Goal: Contribute content: Add original content to the website for others to see

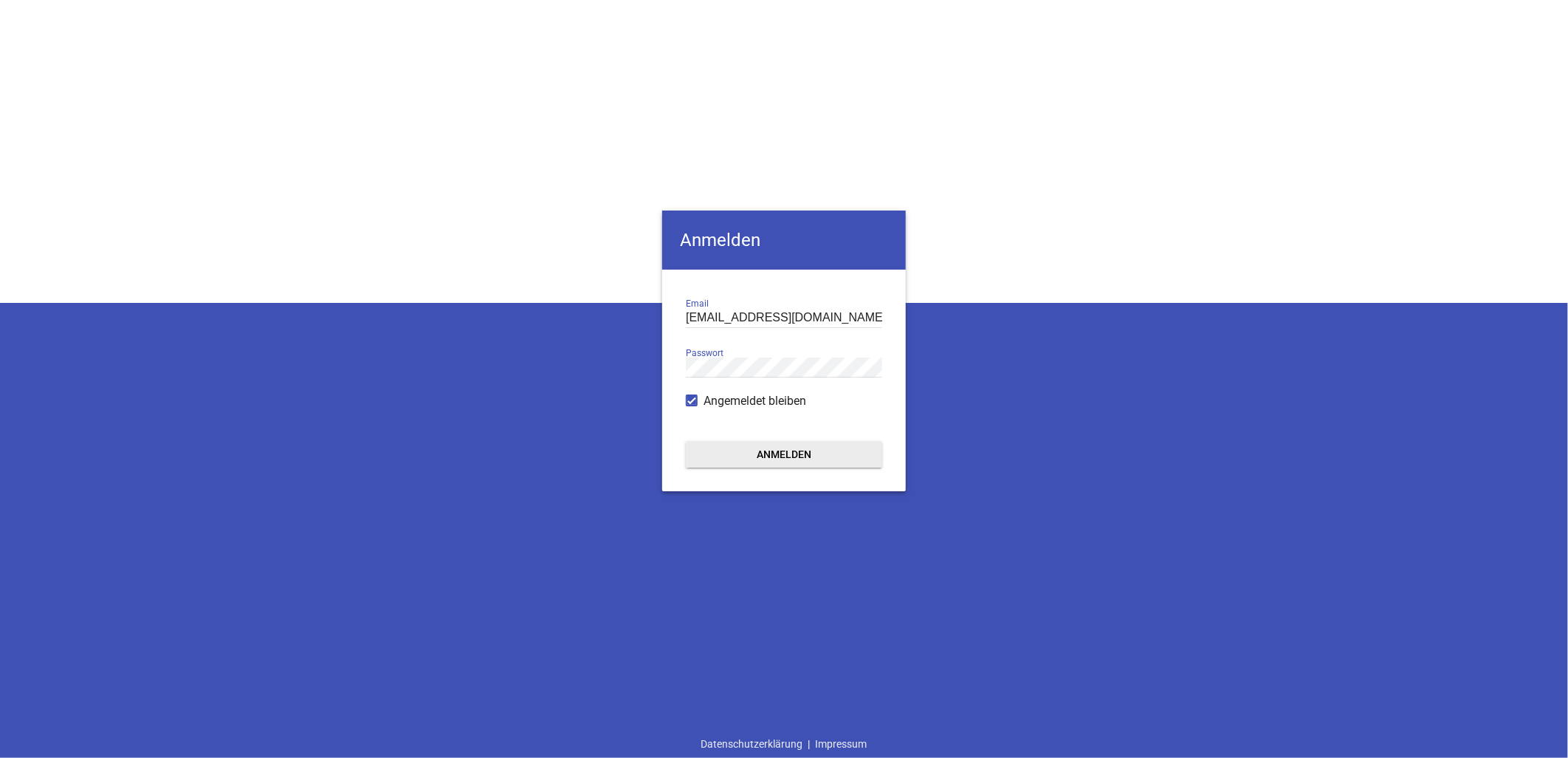
click at [747, 461] on button "Anmelden" at bounding box center [784, 454] width 196 height 27
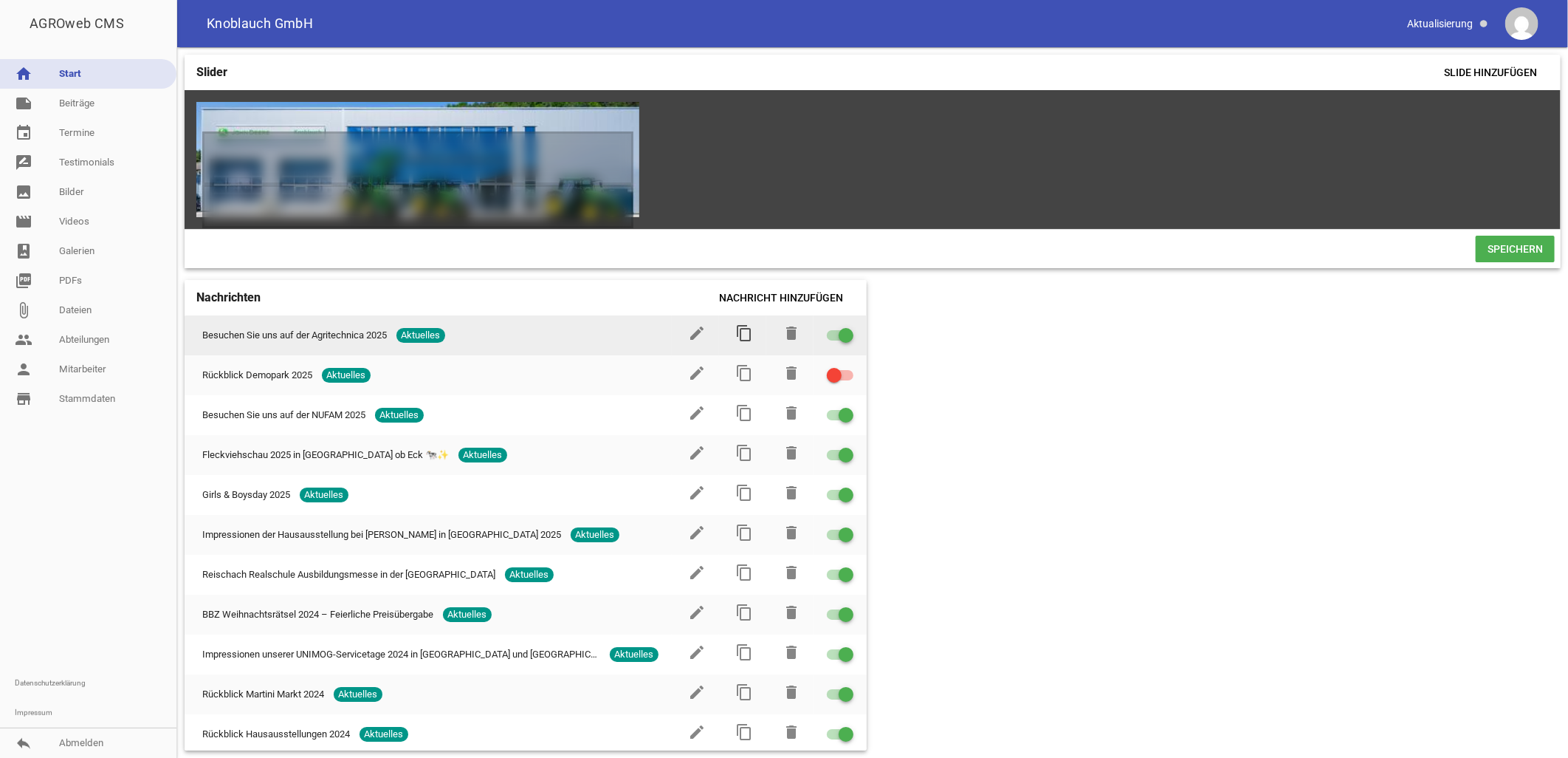
click at [735, 337] on icon "content_copy" at bounding box center [744, 333] width 18 height 18
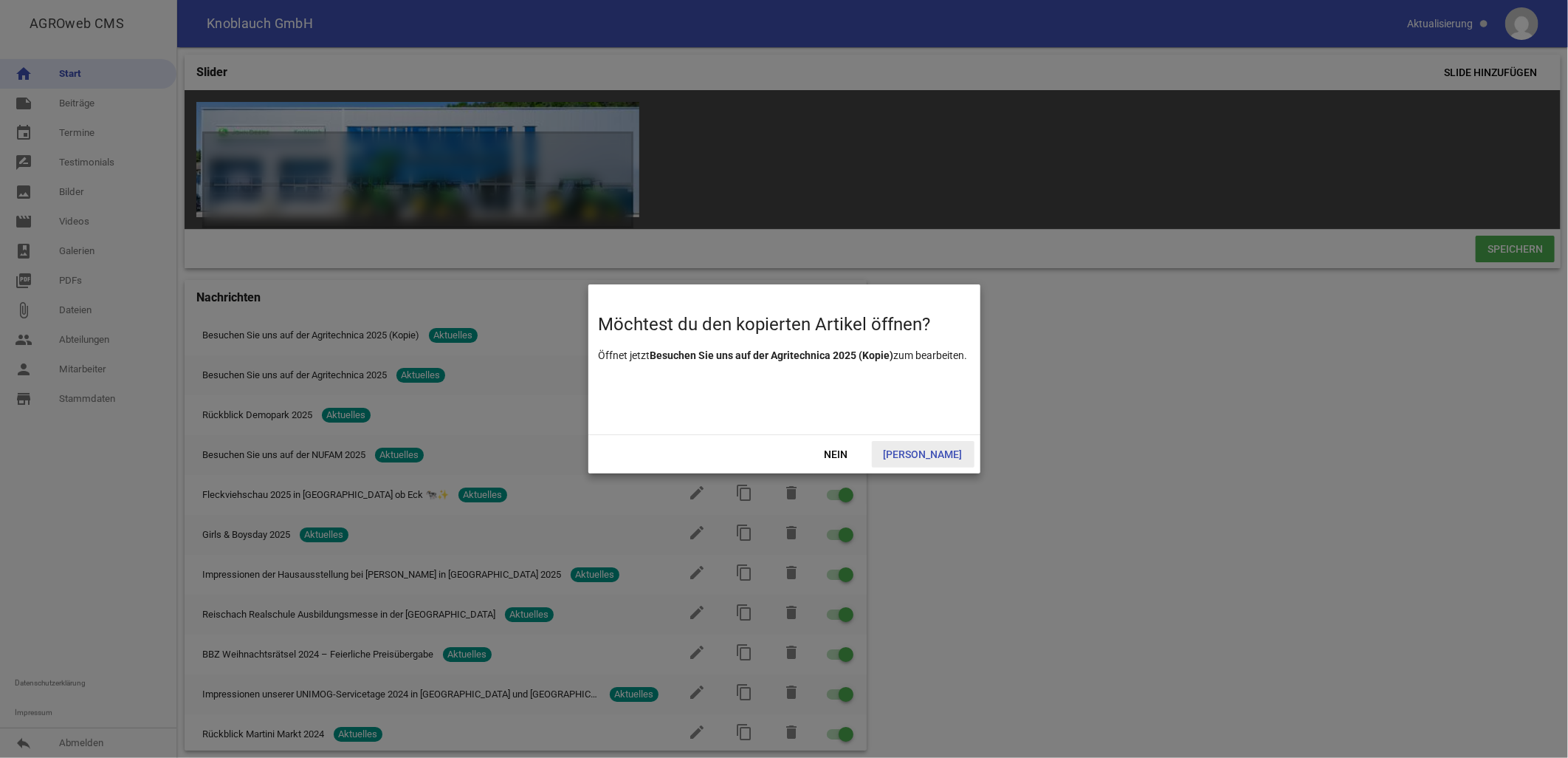
click at [923, 448] on span "[PERSON_NAME]" at bounding box center [923, 454] width 102 height 27
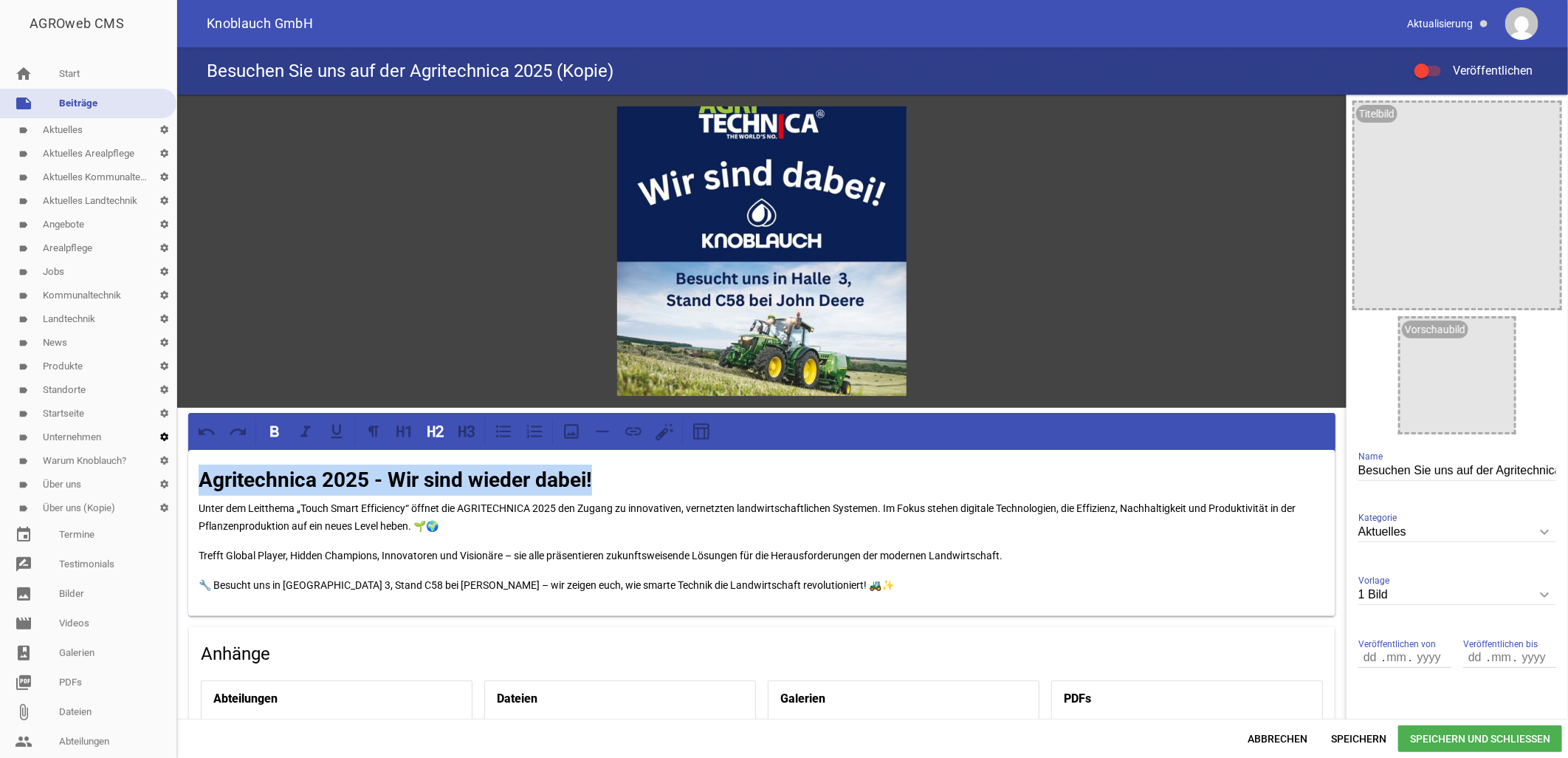
drag, startPoint x: 629, startPoint y: 475, endPoint x: 146, endPoint y: 444, distance: 484.0
click at [146, 444] on div "AGROweb CMS home Start note Beiträge label Aktuelles settings label Aktuelles A…" at bounding box center [784, 379] width 1568 height 758
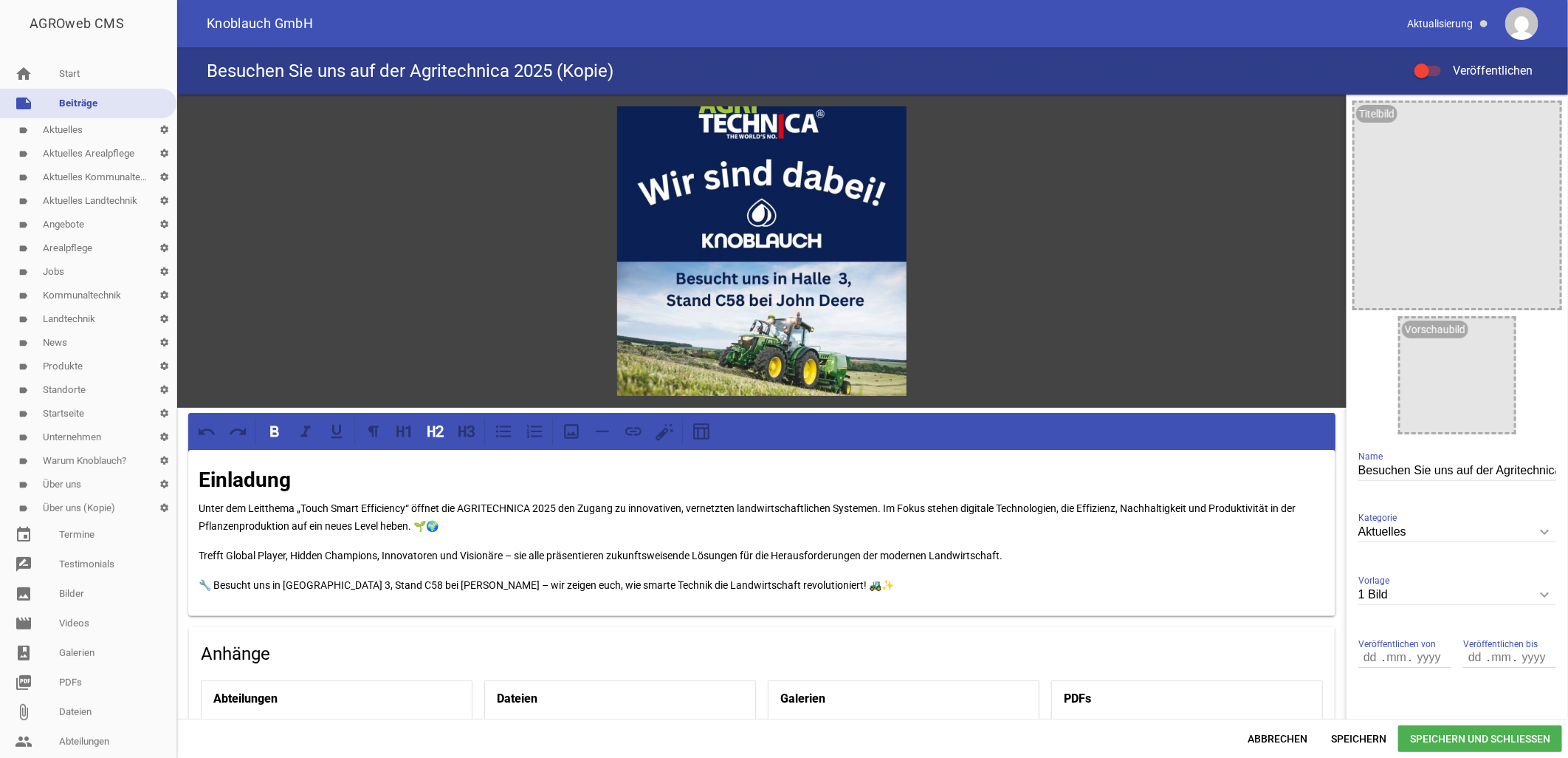
click at [350, 467] on h2 "Einladung" at bounding box center [762, 480] width 1127 height 31
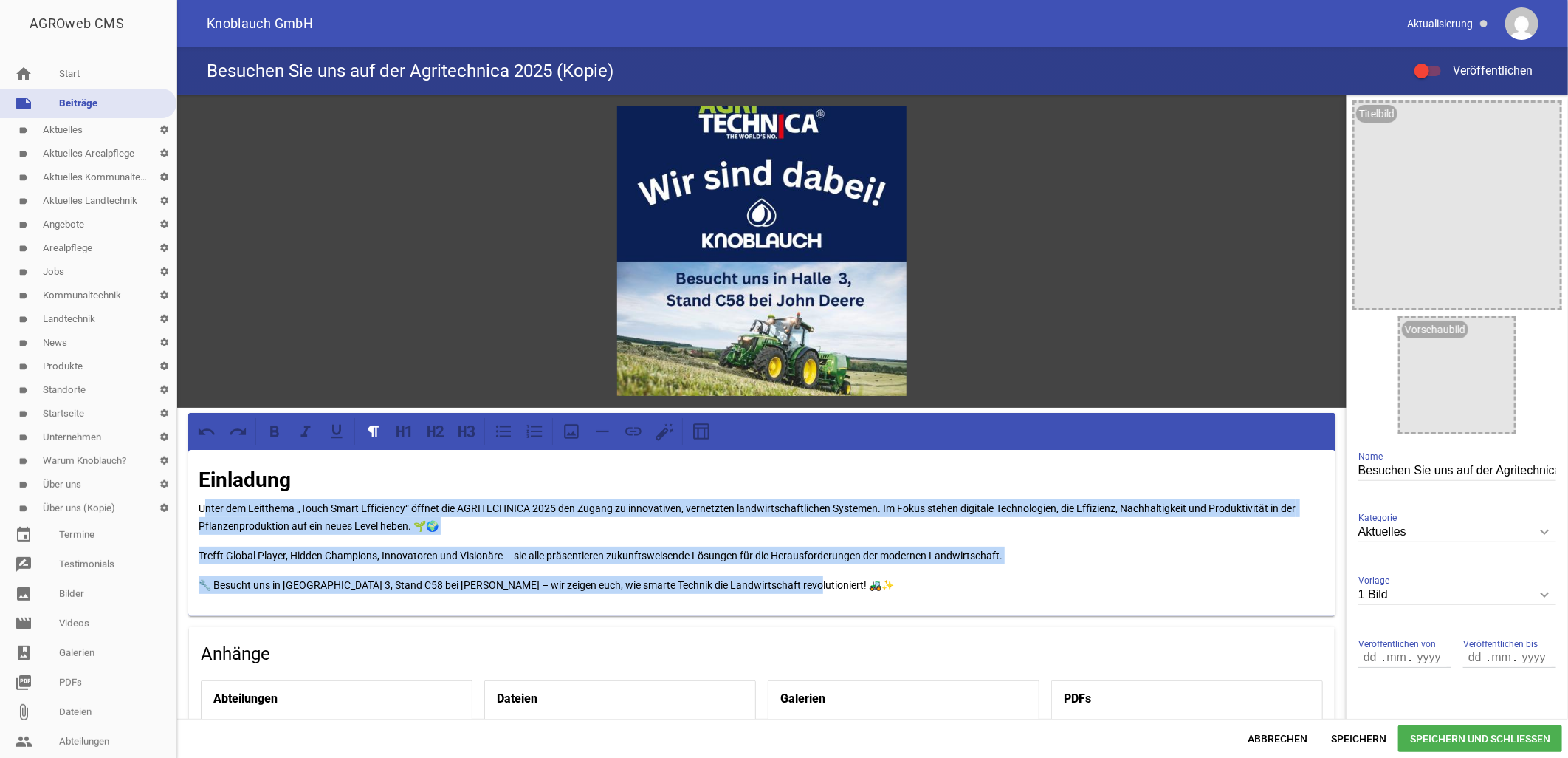
drag, startPoint x: 203, startPoint y: 501, endPoint x: 873, endPoint y: 603, distance: 677.7
click at [873, 603] on div "Einladung Unter dem Leitthema „Touch Smart Efficiency“ öffnet die AGRITECHNICA …" at bounding box center [762, 533] width 1148 height 166
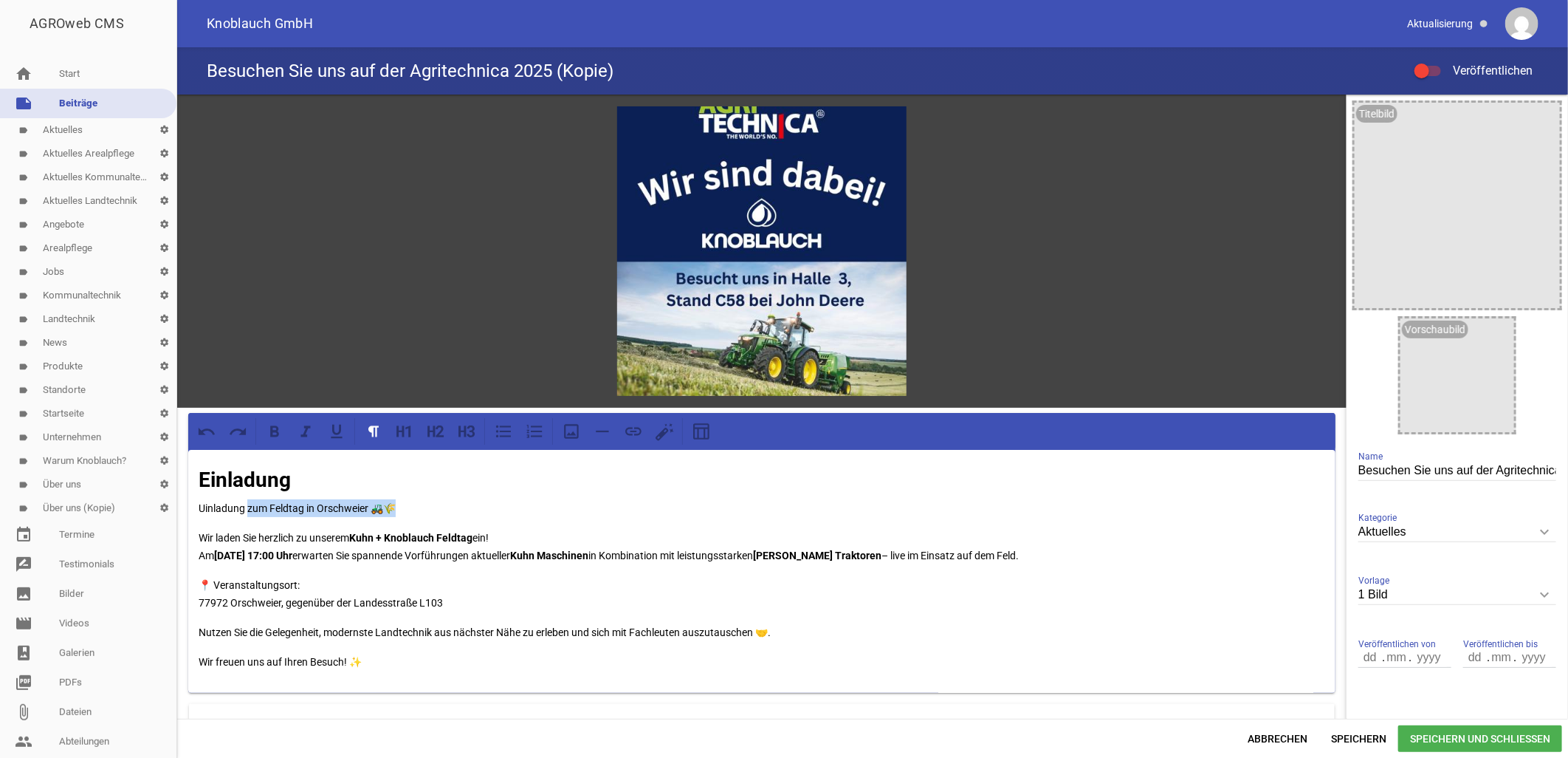
drag, startPoint x: 246, startPoint y: 502, endPoint x: 410, endPoint y: 503, distance: 164.0
click at [410, 503] on p "Uinladung zum Feldtag in Orschweier 🚜🌾" at bounding box center [762, 508] width 1127 height 18
click at [372, 475] on h2 "Einladung" at bounding box center [762, 480] width 1127 height 31
click at [246, 478] on strong "Einladung" at bounding box center [245, 480] width 92 height 25
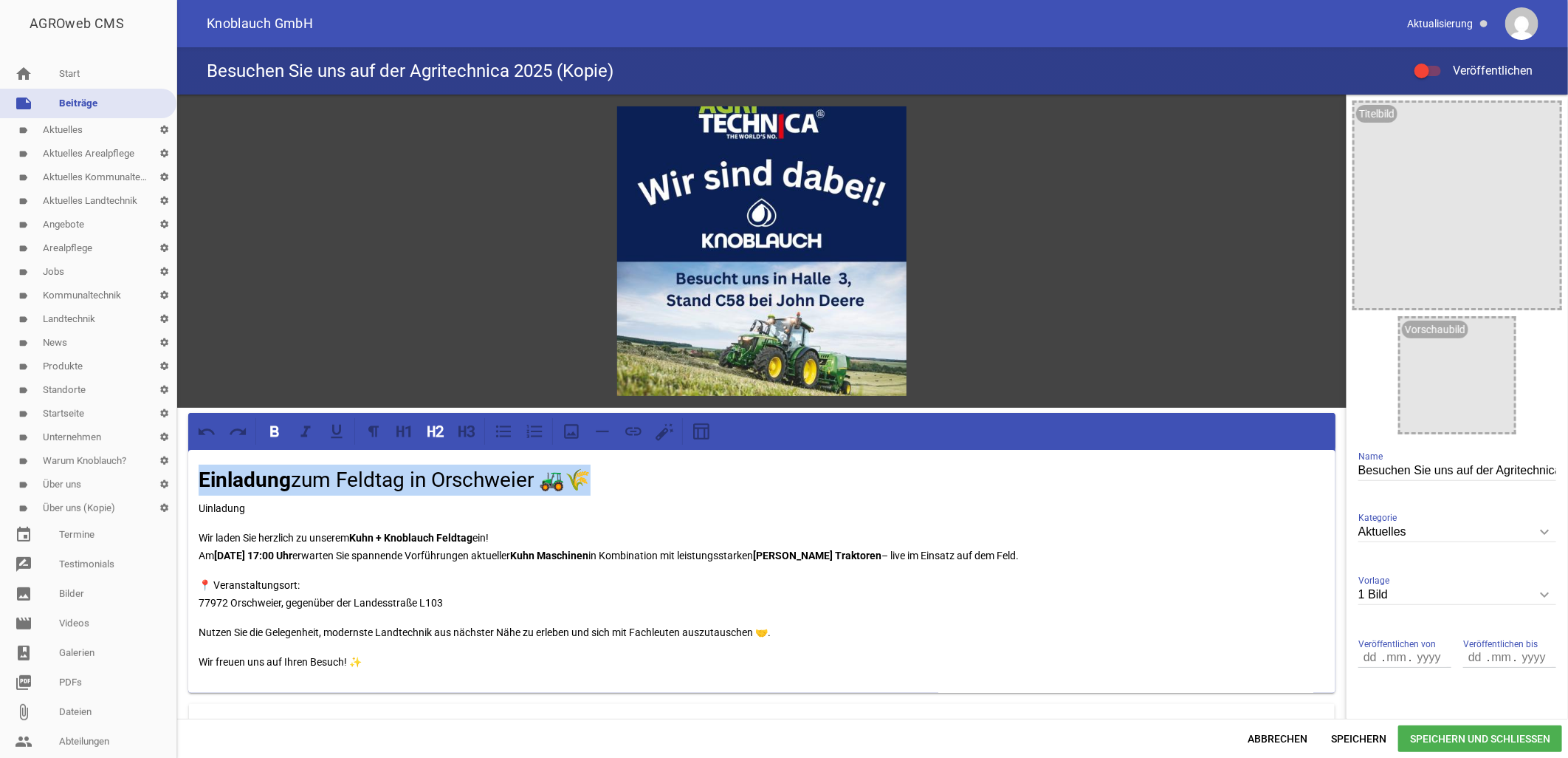
drag, startPoint x: 199, startPoint y: 471, endPoint x: 602, endPoint y: 461, distance: 403.1
click at [602, 461] on div "Einladung zum Feldtag in Orschweier 🚜🌾 Uinladung Wir laden Sie herzlich zu unse…" at bounding box center [762, 571] width 1148 height 243
click at [276, 428] on icon at bounding box center [275, 431] width 9 height 11
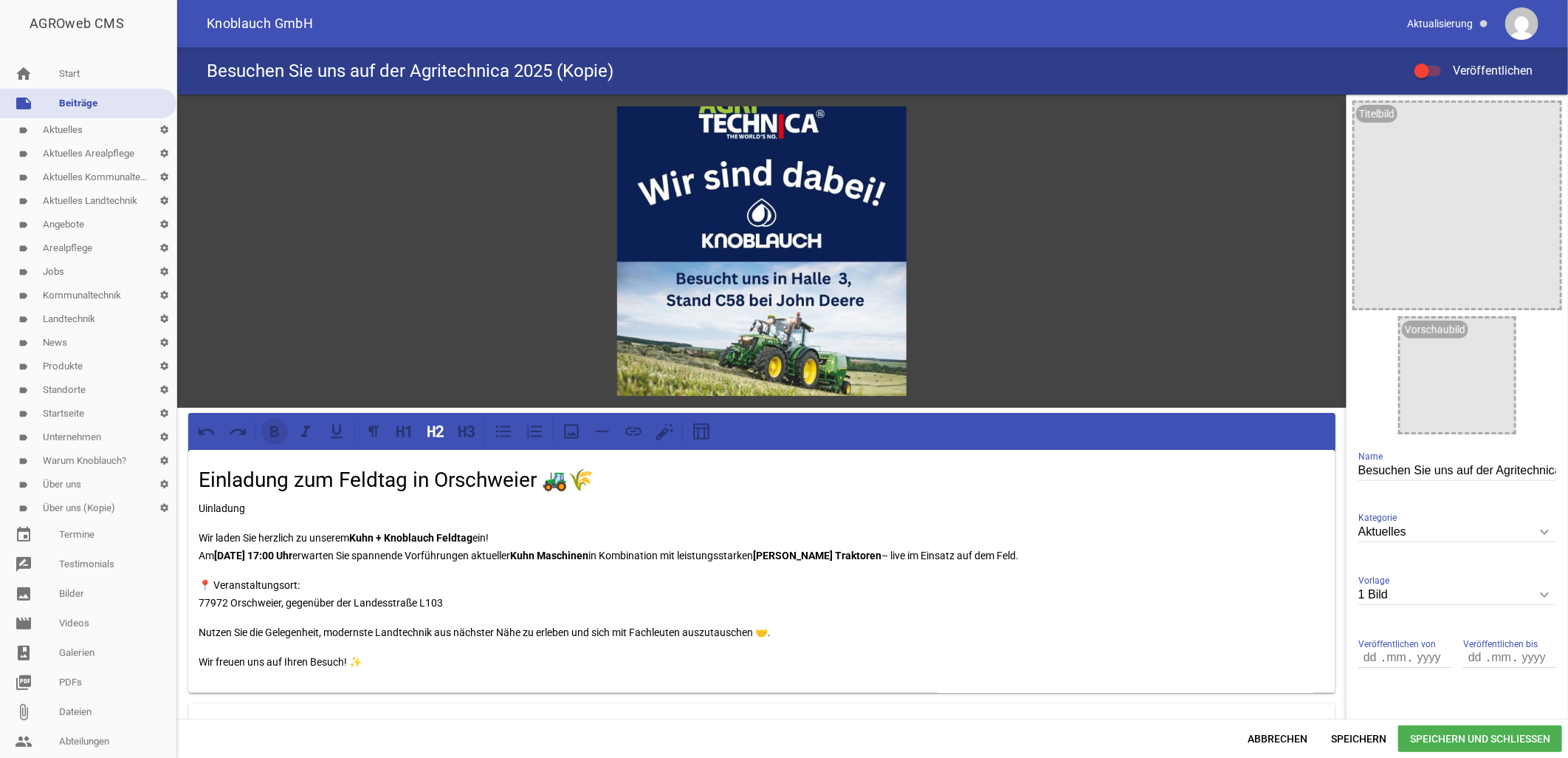
click at [276, 428] on icon at bounding box center [275, 431] width 9 height 11
click at [257, 506] on p "Uinladung" at bounding box center [762, 508] width 1127 height 18
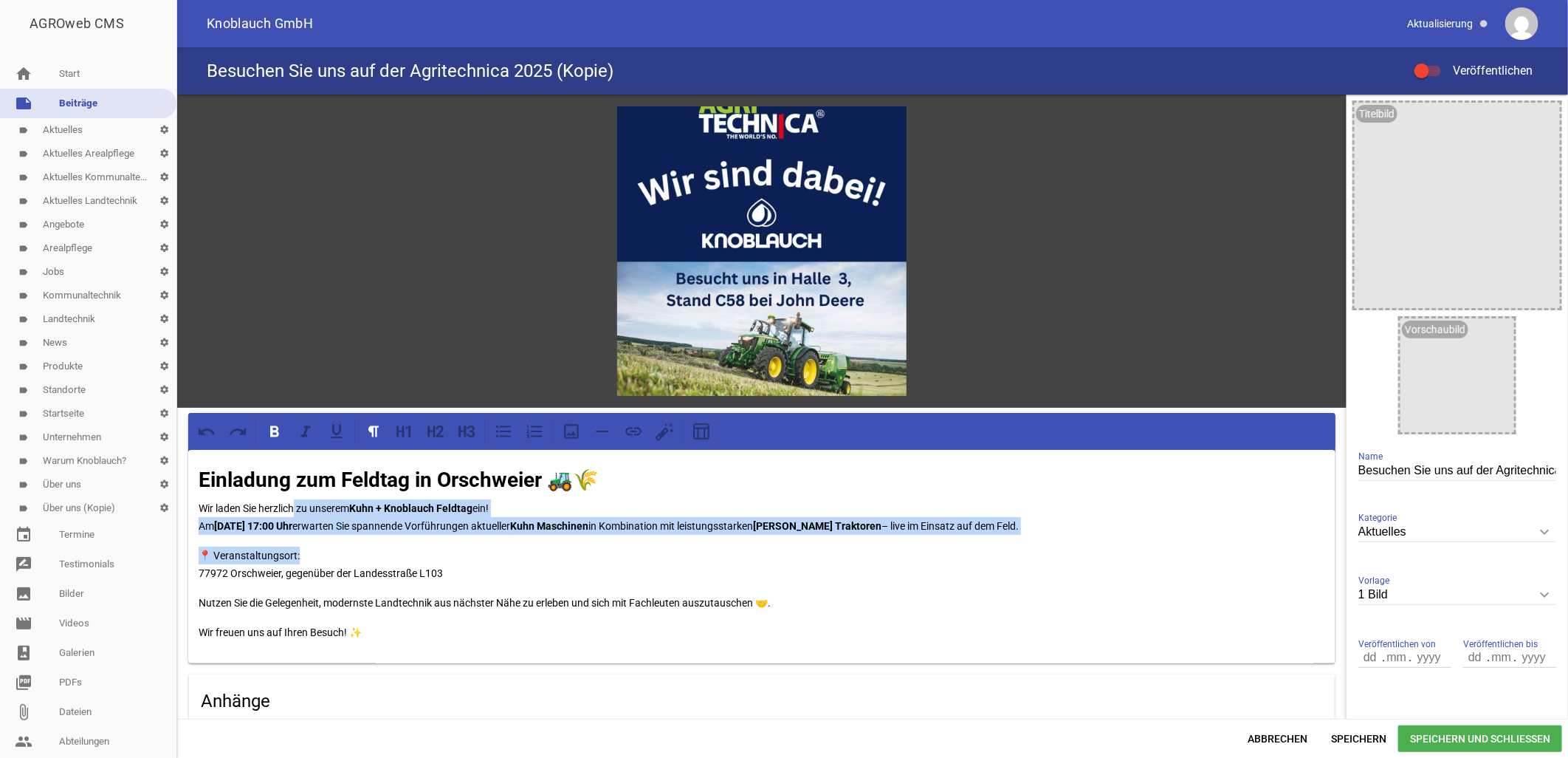
drag, startPoint x: 294, startPoint y: 505, endPoint x: 621, endPoint y: 558, distance: 331.3
click at [621, 558] on div "Einladung zum Feldtag in Orschweier 🚜🌾 Wir laden Sie herzlich zu unserem Kuhn +…" at bounding box center [762, 556] width 1148 height 213
click at [275, 433] on icon at bounding box center [275, 431] width 9 height 11
click at [478, 554] on p "📍 Veranstaltungsort: 77972 Orschweier, gegenüber der Landesstraße L103" at bounding box center [762, 564] width 1127 height 35
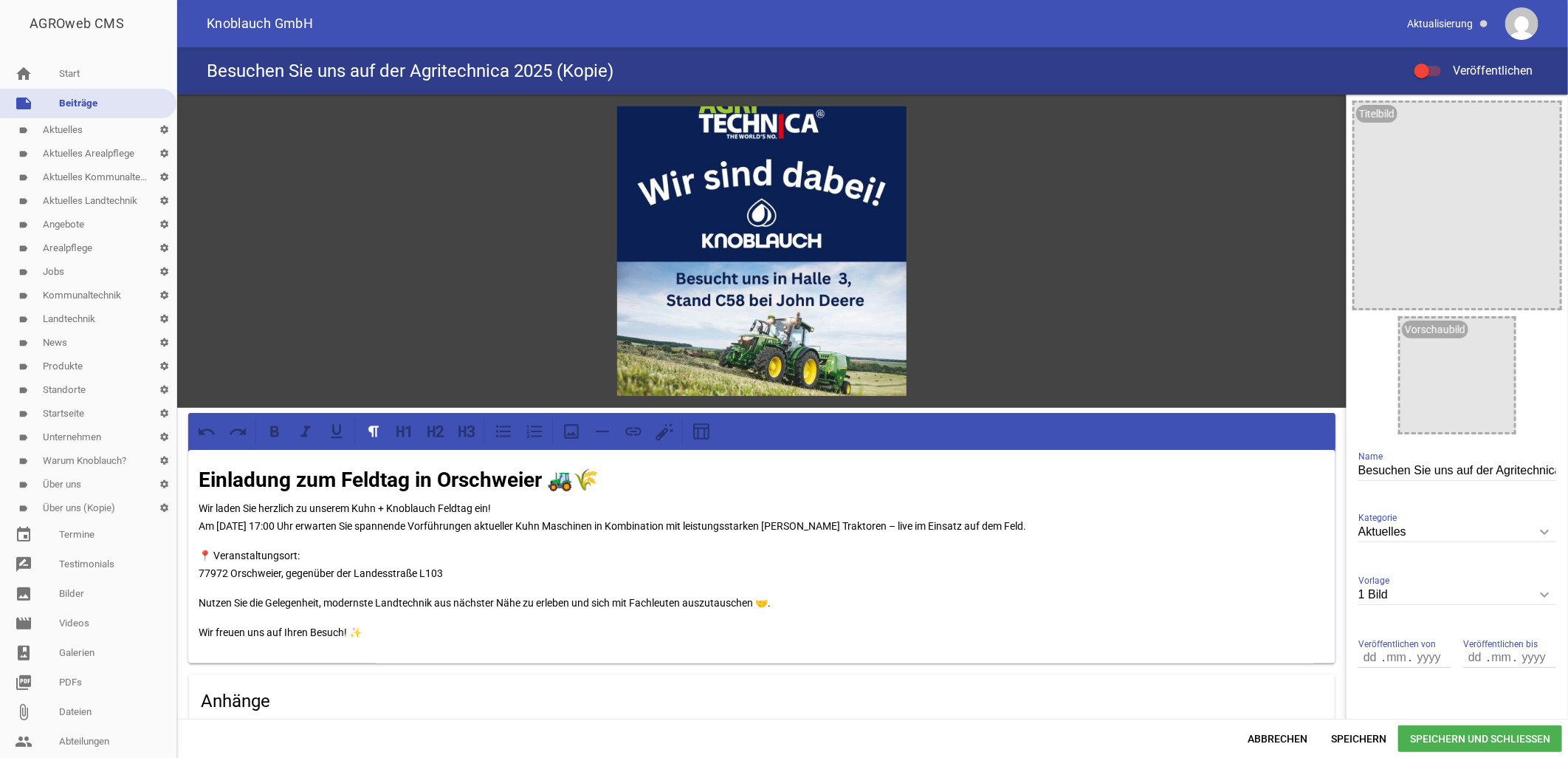
click at [196, 573] on div "Einladung zum Feldtag in Orschweier 🚜🌾 Wir laden Sie herzlich zu unserem Kuhn +…" at bounding box center [762, 556] width 1148 height 213
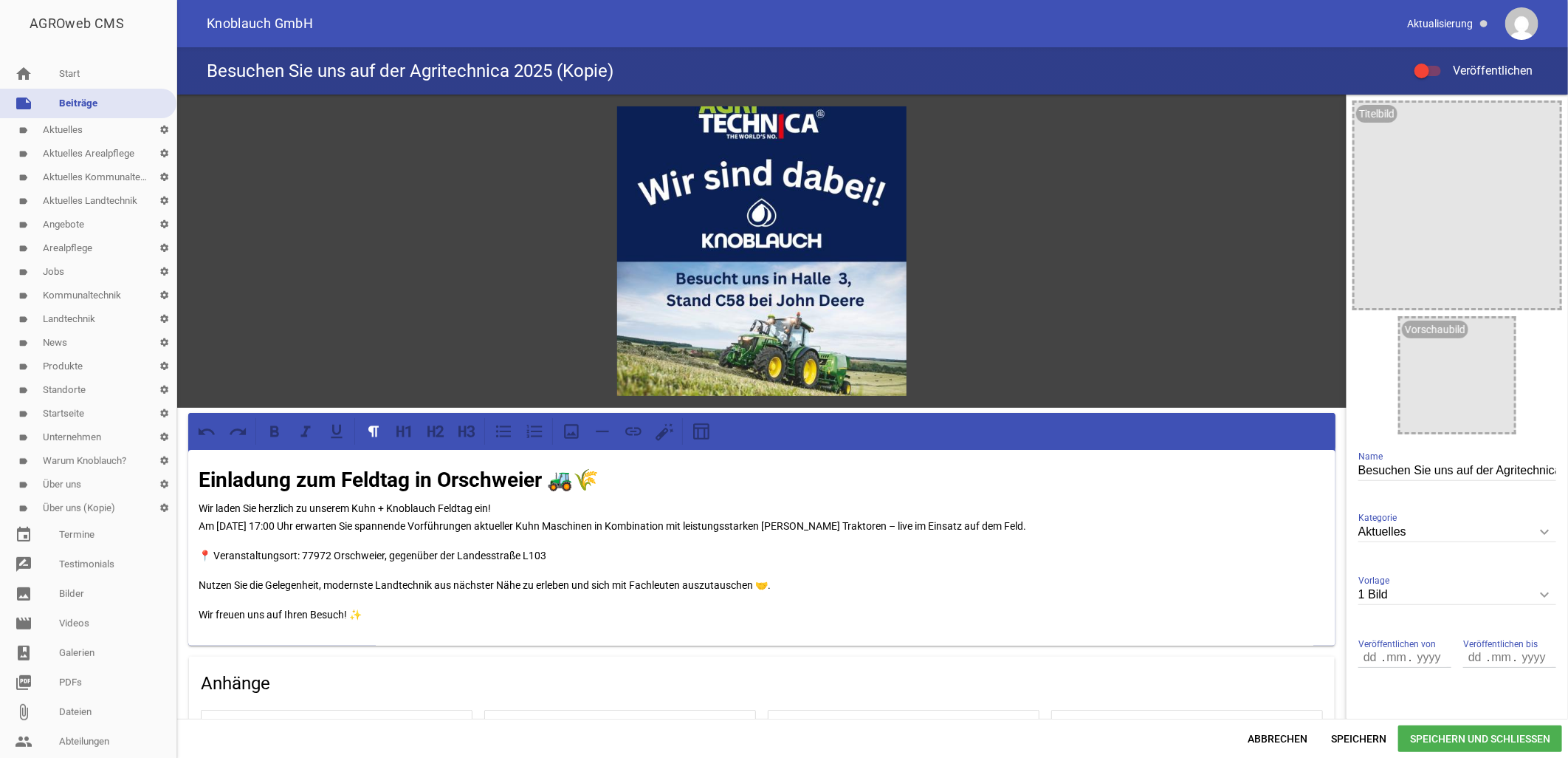
click at [256, 580] on p "Nutzen Sie die Gelegenheit, modernste Landtechnik aus nächster Nähe zu erleben …" at bounding box center [762, 585] width 1127 height 18
click at [887, 123] on icon "image" at bounding box center [889, 124] width 24 height 24
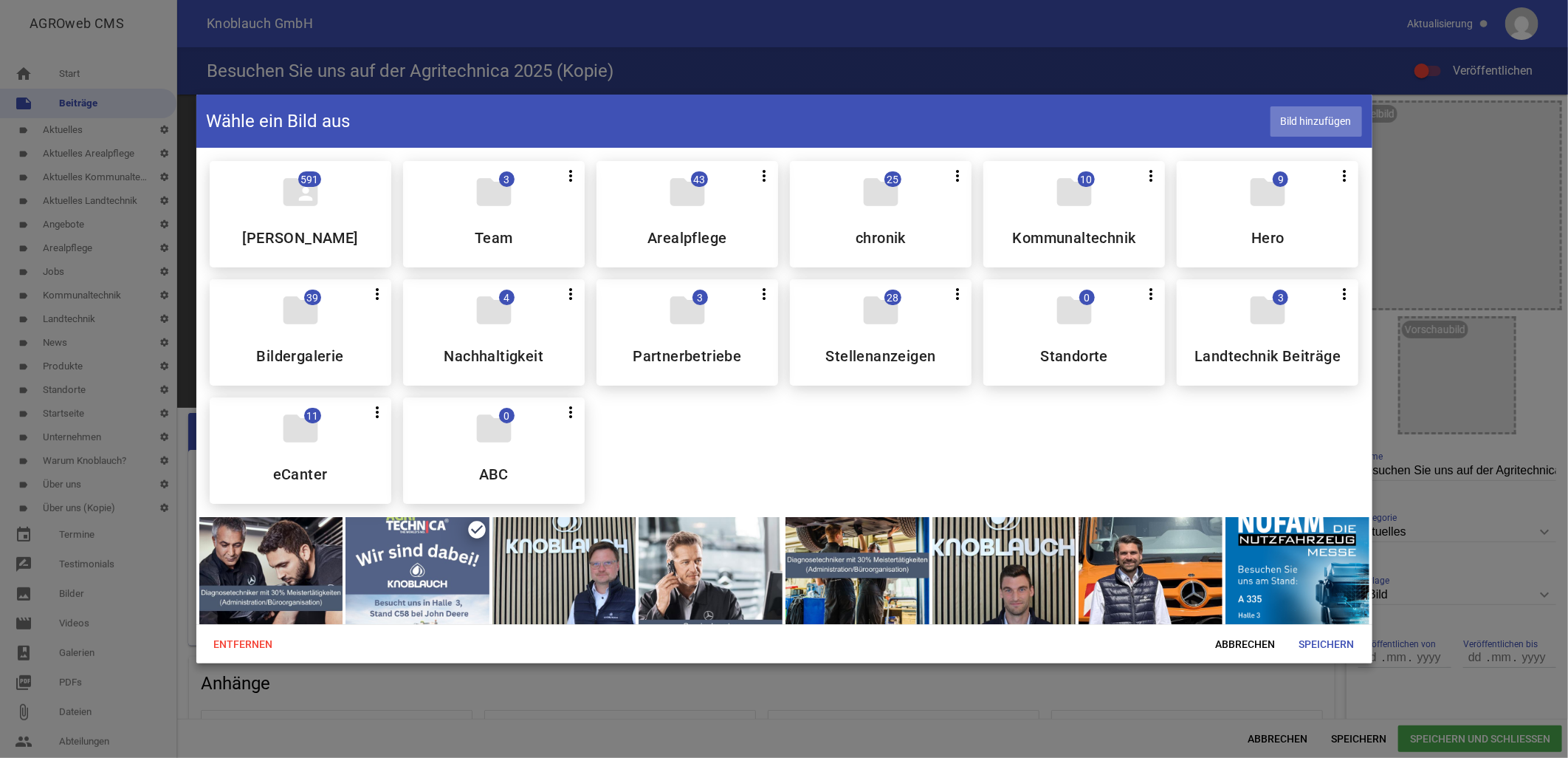
click at [1302, 136] on span "Bild hinzufügen" at bounding box center [1316, 121] width 92 height 30
click at [1332, 643] on span "Speichern" at bounding box center [1327, 644] width 79 height 27
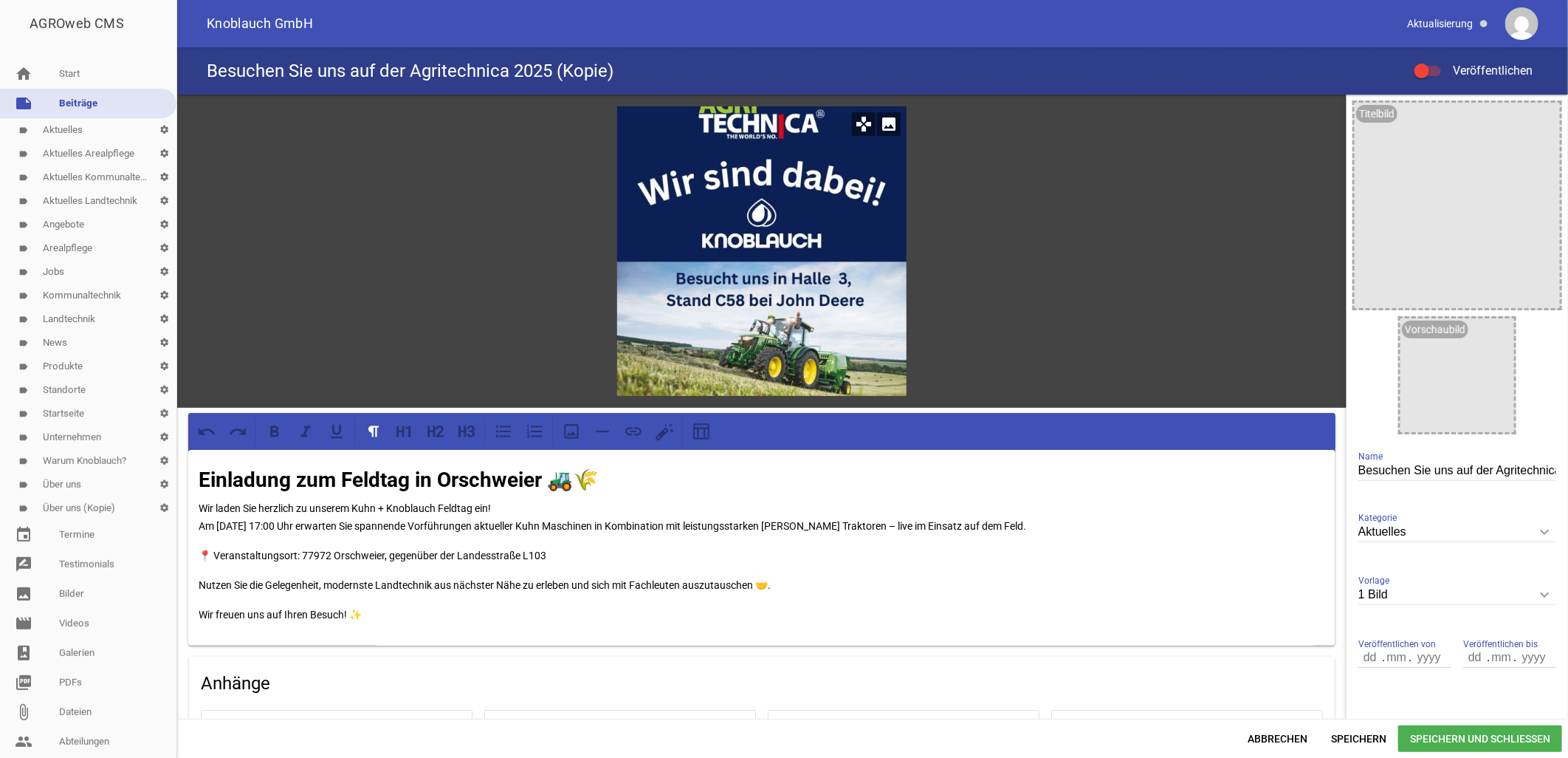
click at [884, 128] on icon "image" at bounding box center [889, 124] width 24 height 24
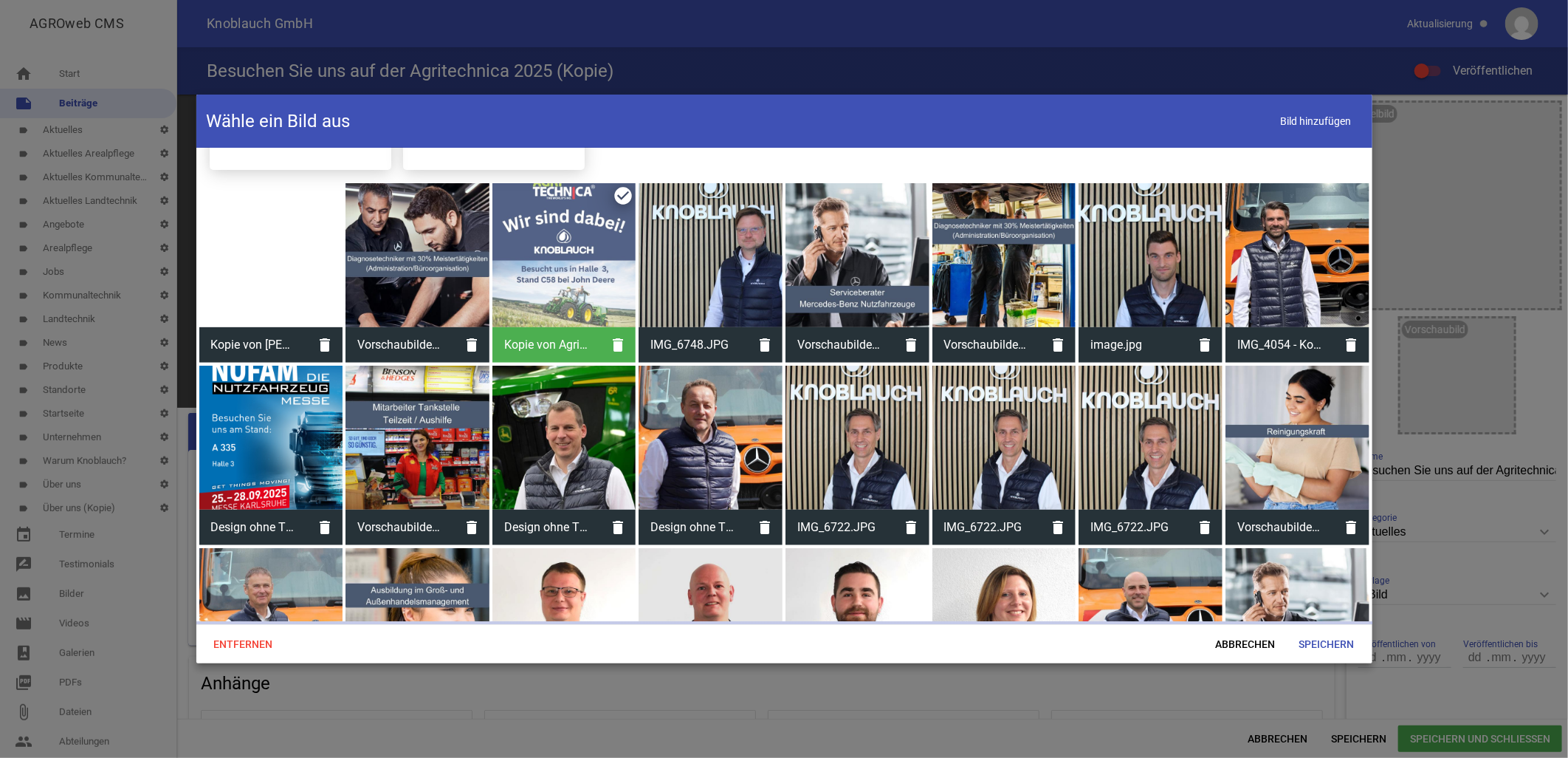
scroll to position [341, 0]
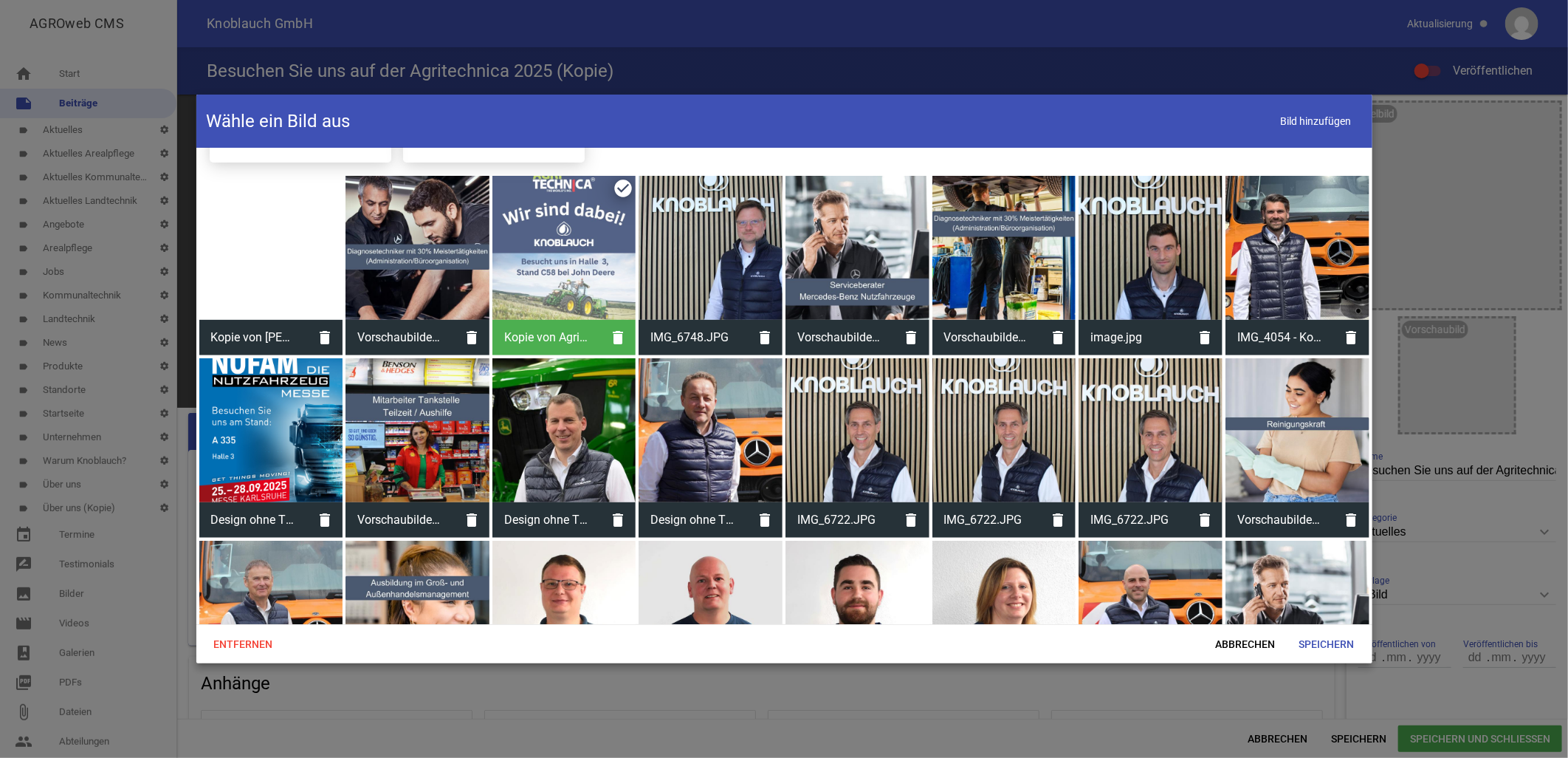
click at [325, 240] on div at bounding box center [271, 247] width 144 height 144
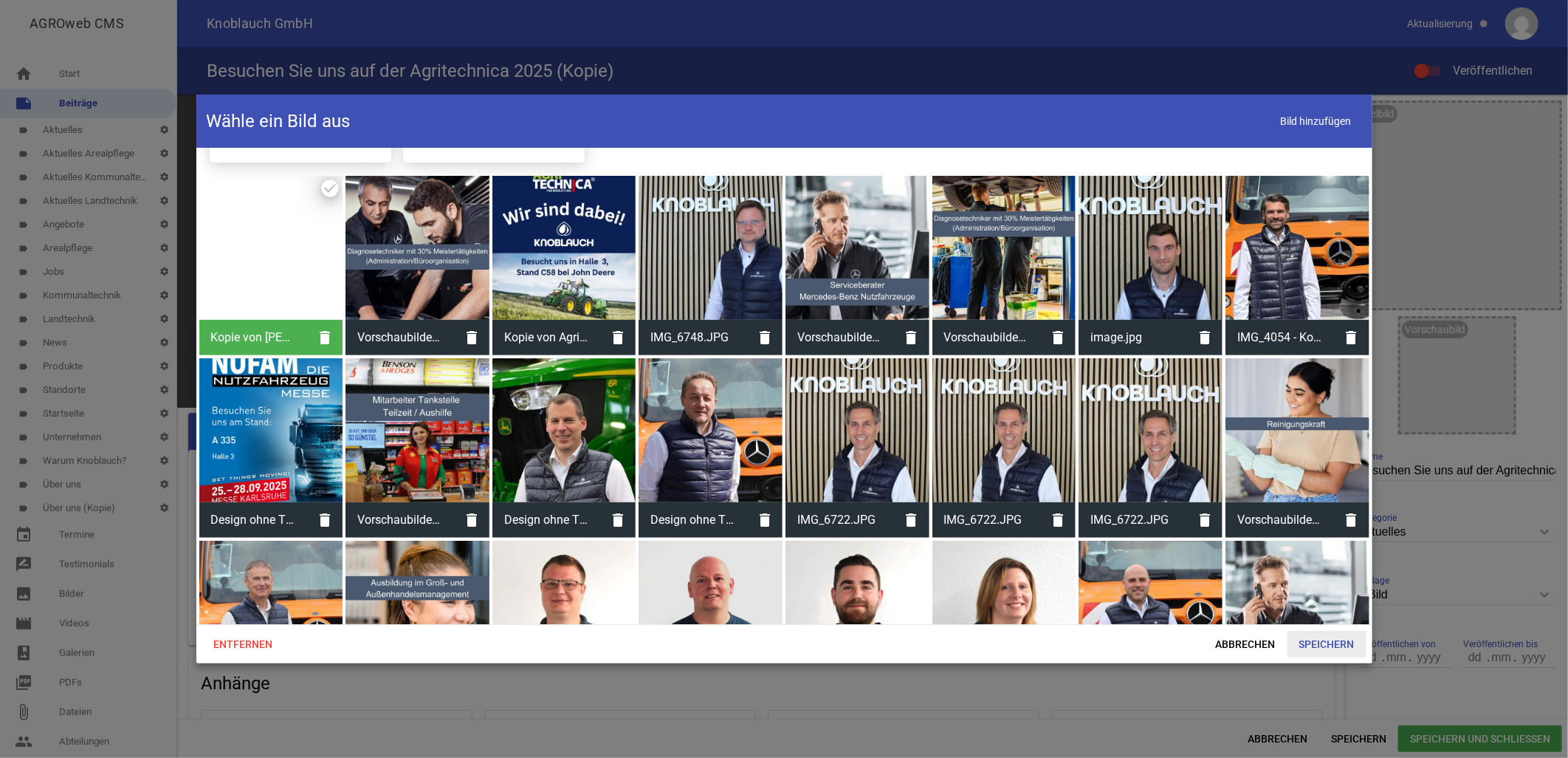
click at [1342, 639] on span "Speichern" at bounding box center [1327, 644] width 79 height 27
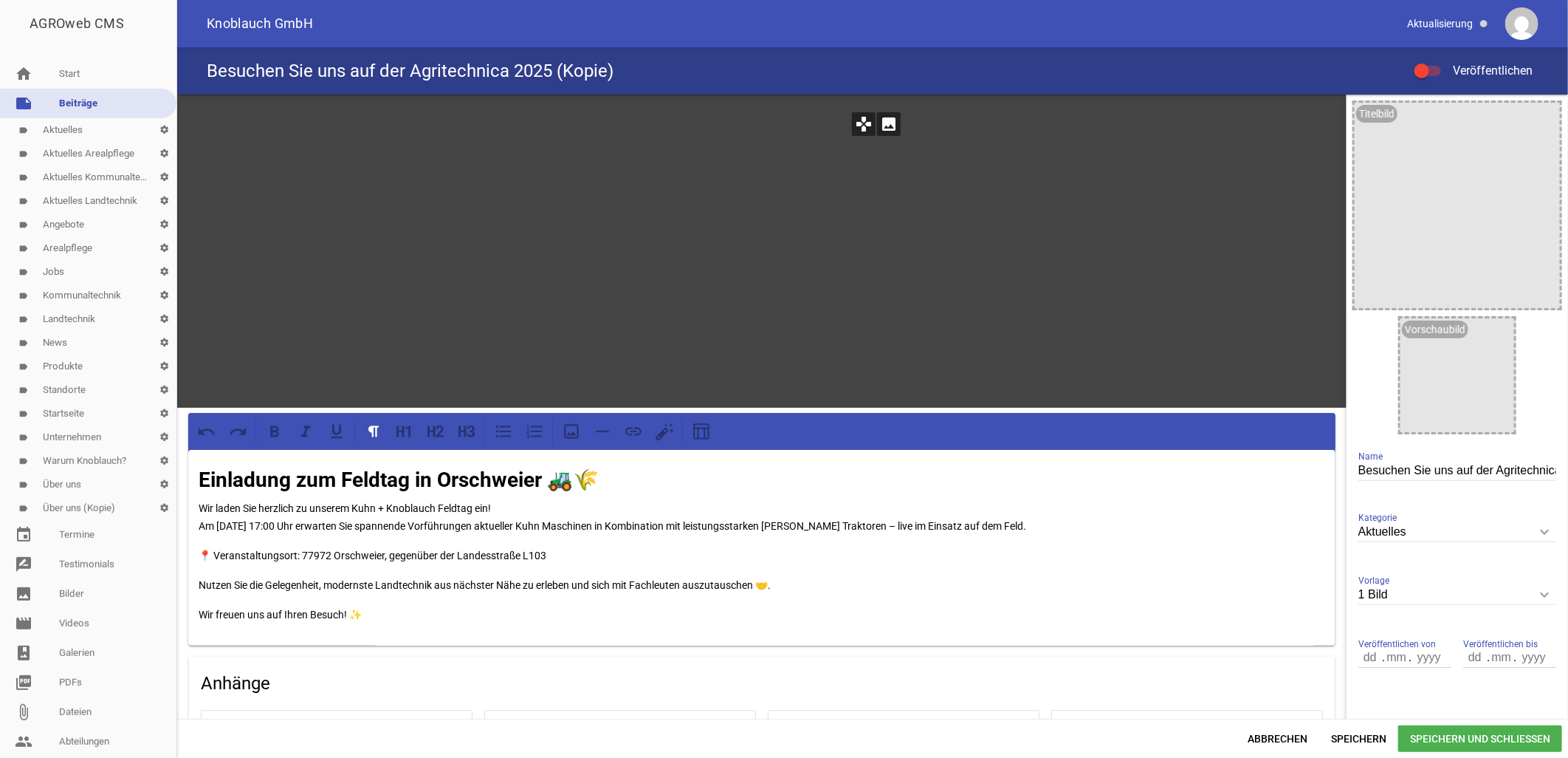
click at [795, 280] on div at bounding box center [762, 251] width 290 height 290
click at [859, 122] on icon "games" at bounding box center [863, 124] width 24 height 24
click at [884, 119] on icon "image" at bounding box center [889, 124] width 24 height 24
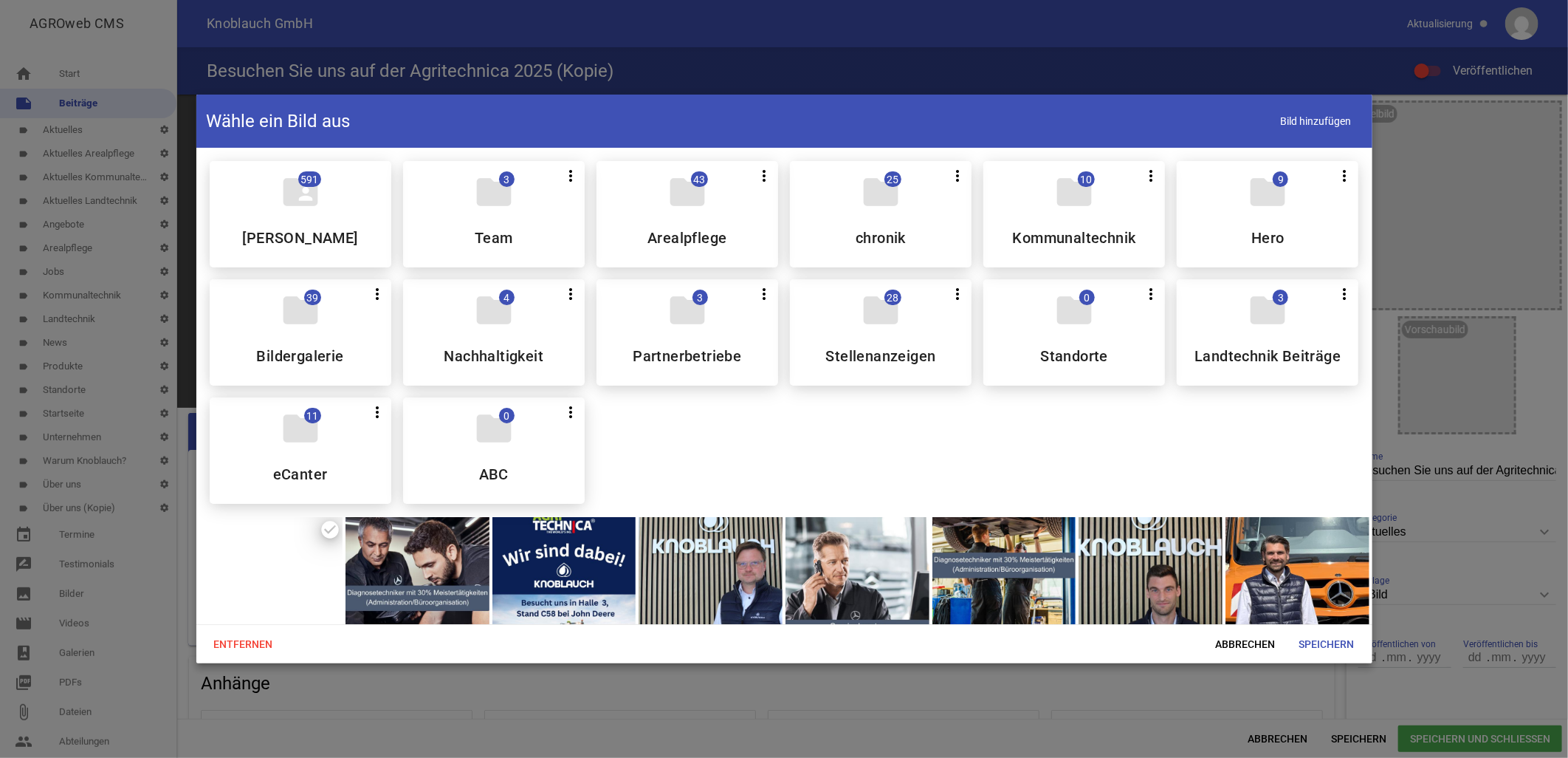
click at [1237, 626] on div "Entfernen Abbrechen Speichern" at bounding box center [784, 643] width 1176 height 39
click at [1237, 643] on span "Abbrechen" at bounding box center [1245, 644] width 83 height 27
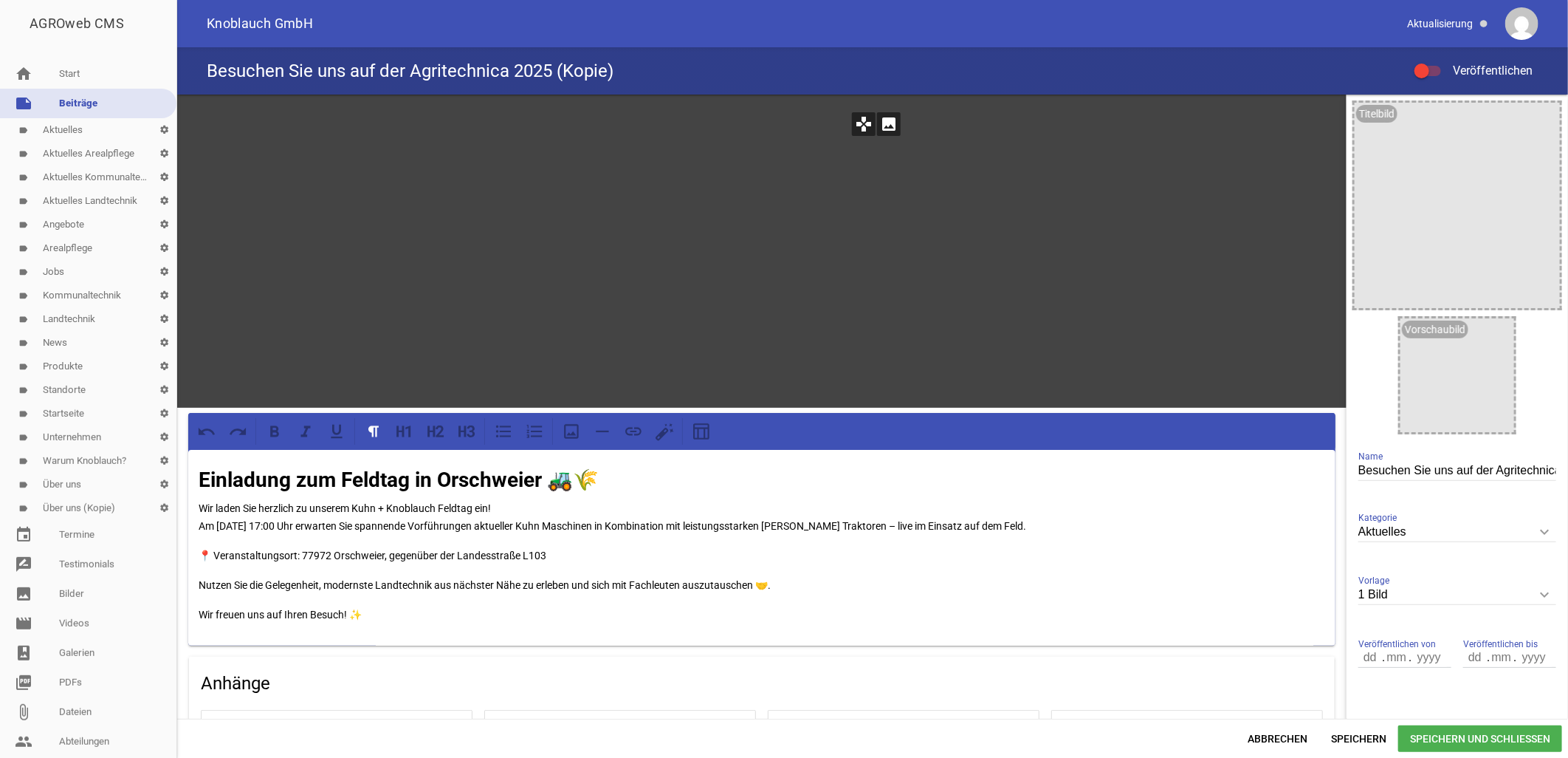
click at [888, 126] on icon "image" at bounding box center [889, 124] width 24 height 24
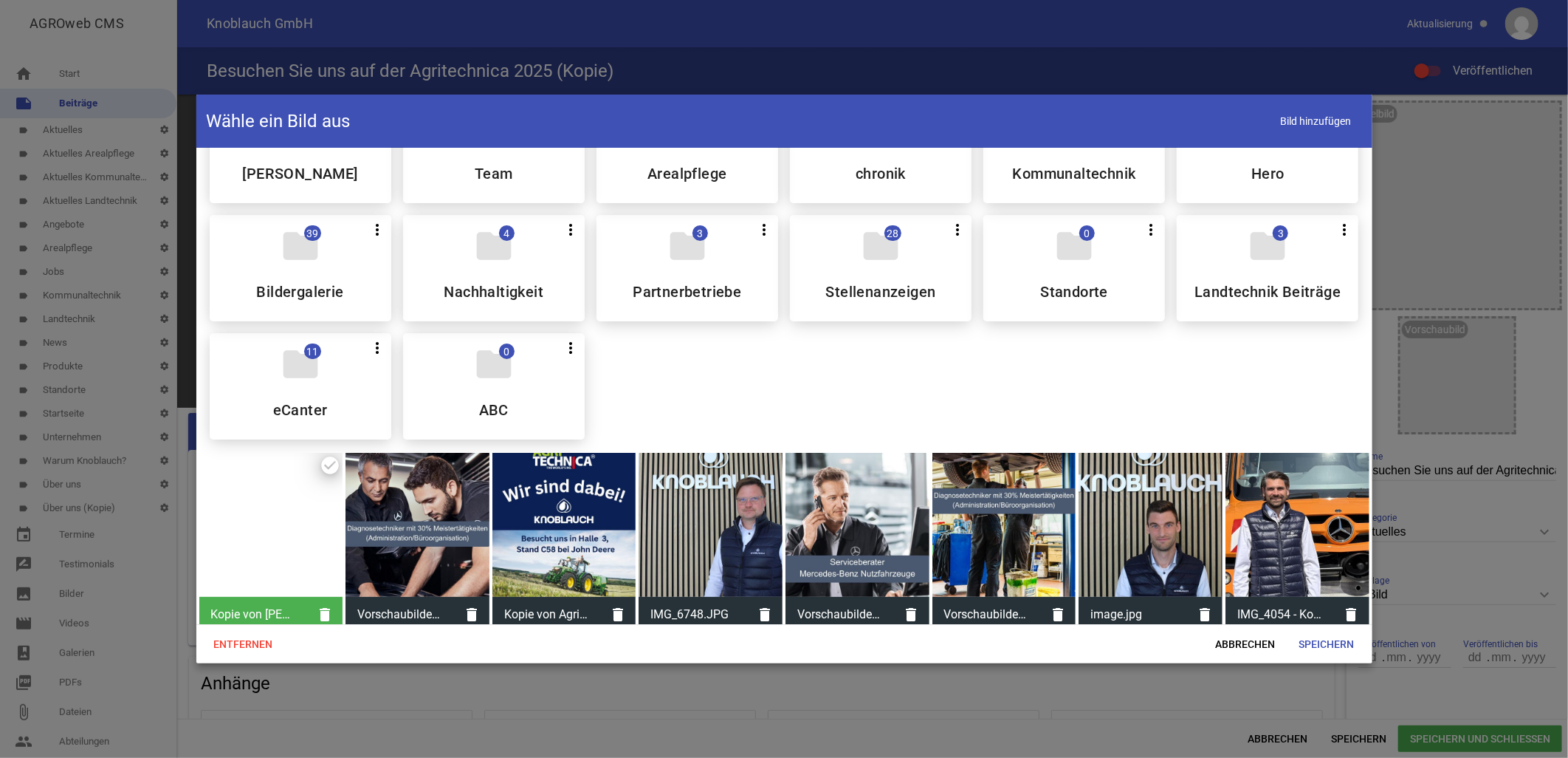
scroll to position [79, 0]
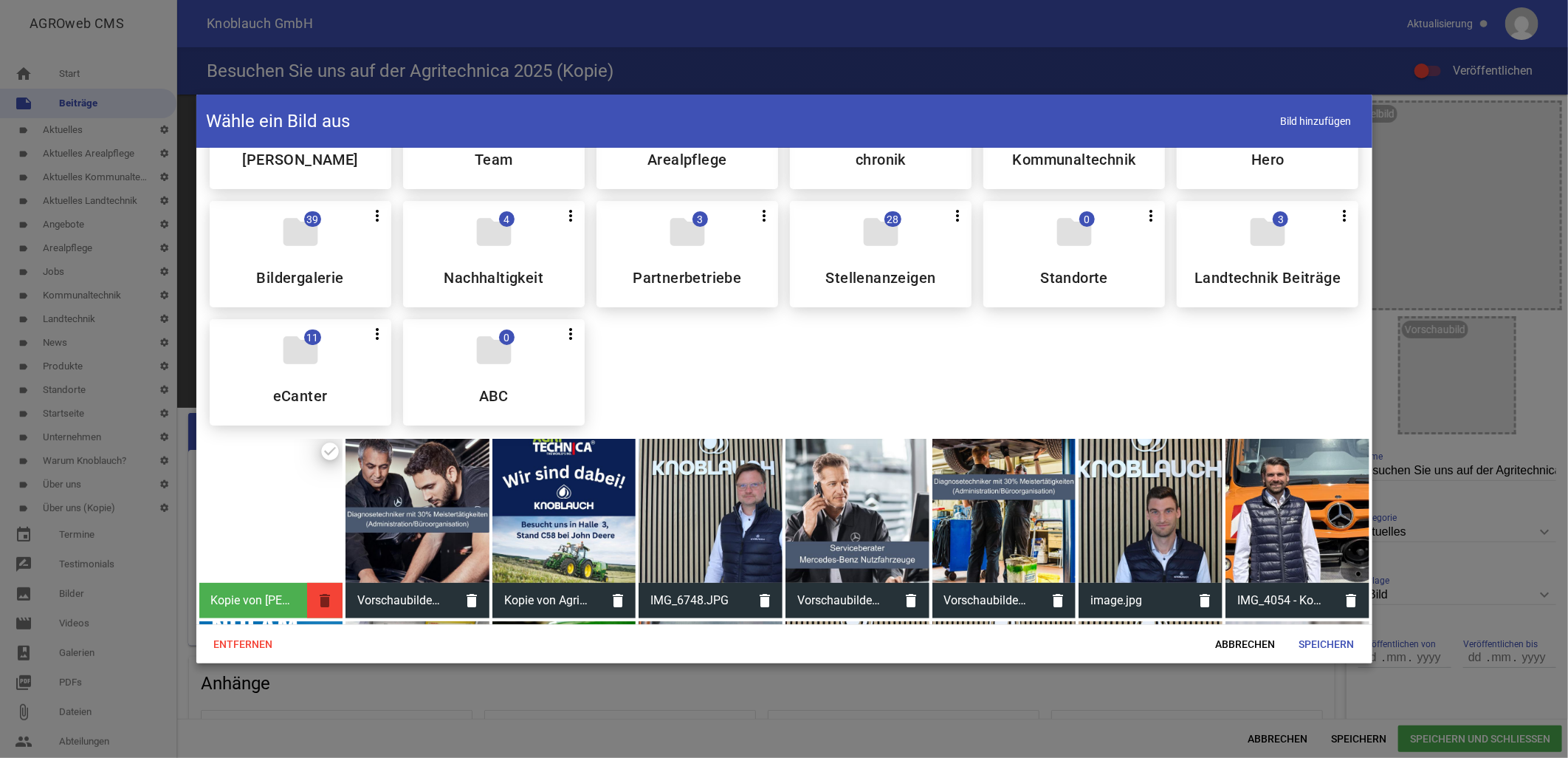
click at [335, 596] on icon "delete" at bounding box center [325, 600] width 35 height 35
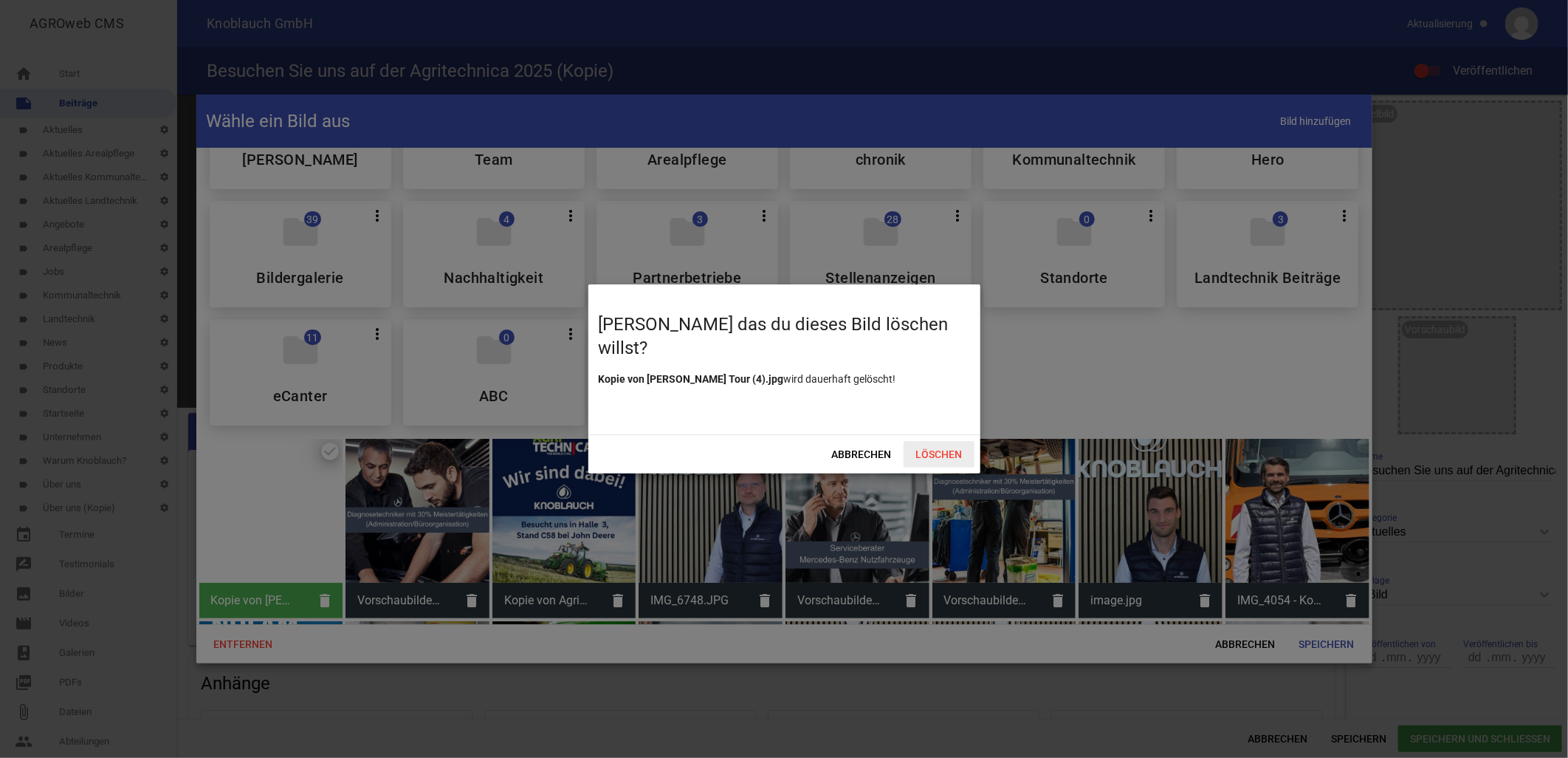
click at [951, 444] on span "Löschen" at bounding box center [939, 454] width 71 height 27
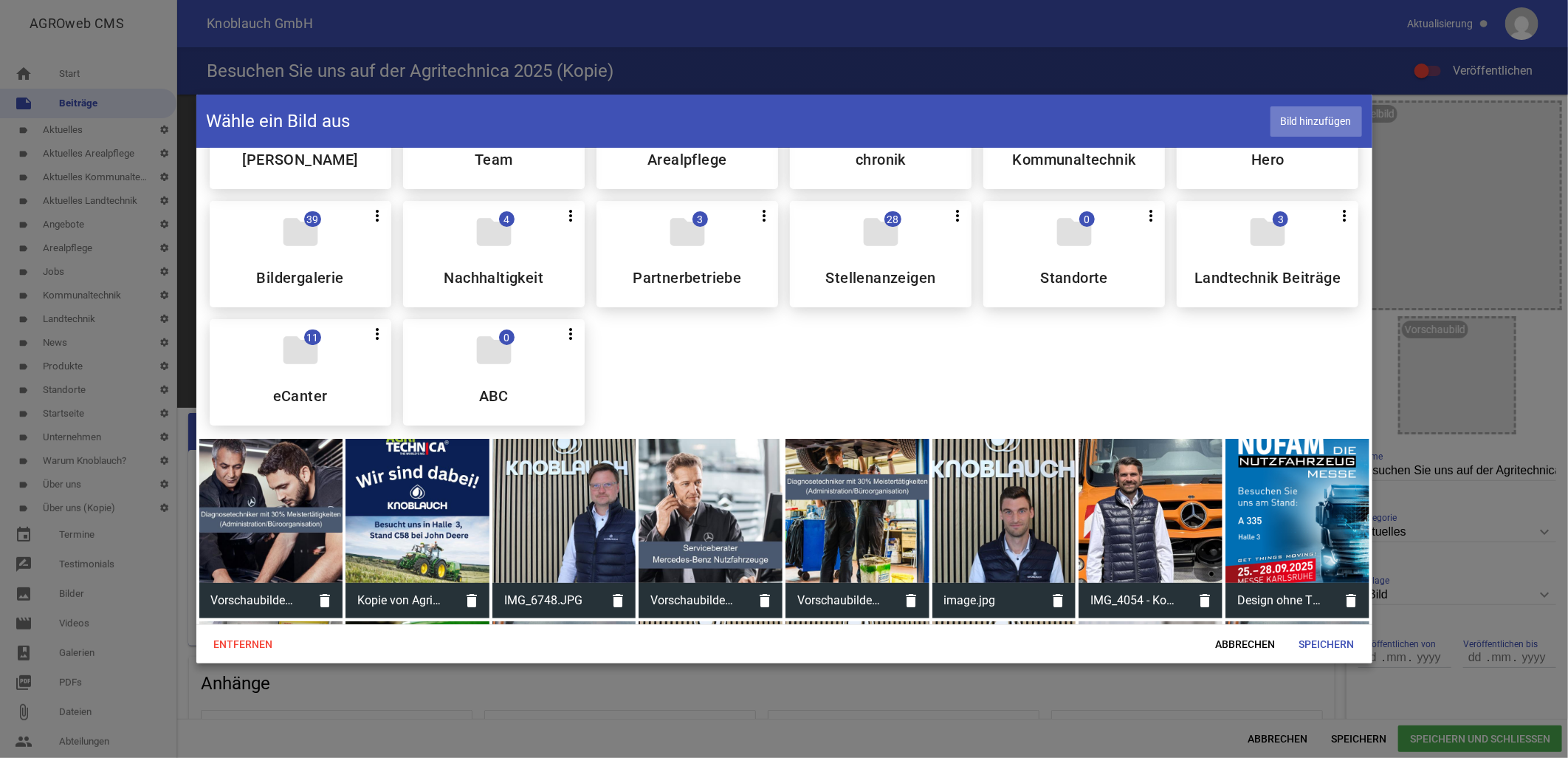
click at [1311, 119] on span "Bild hinzufügen" at bounding box center [1316, 121] width 92 height 30
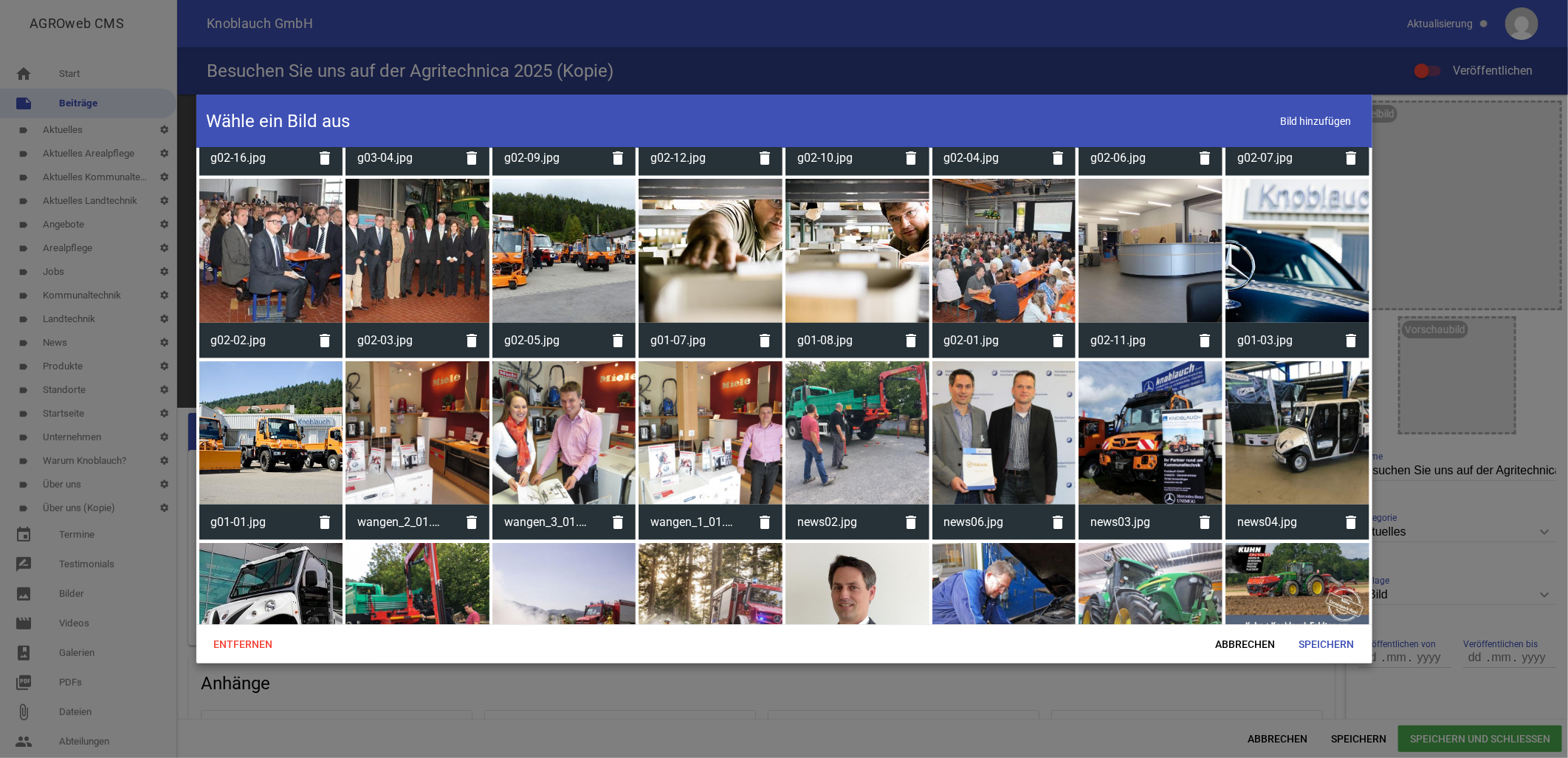
scroll to position [4422, 0]
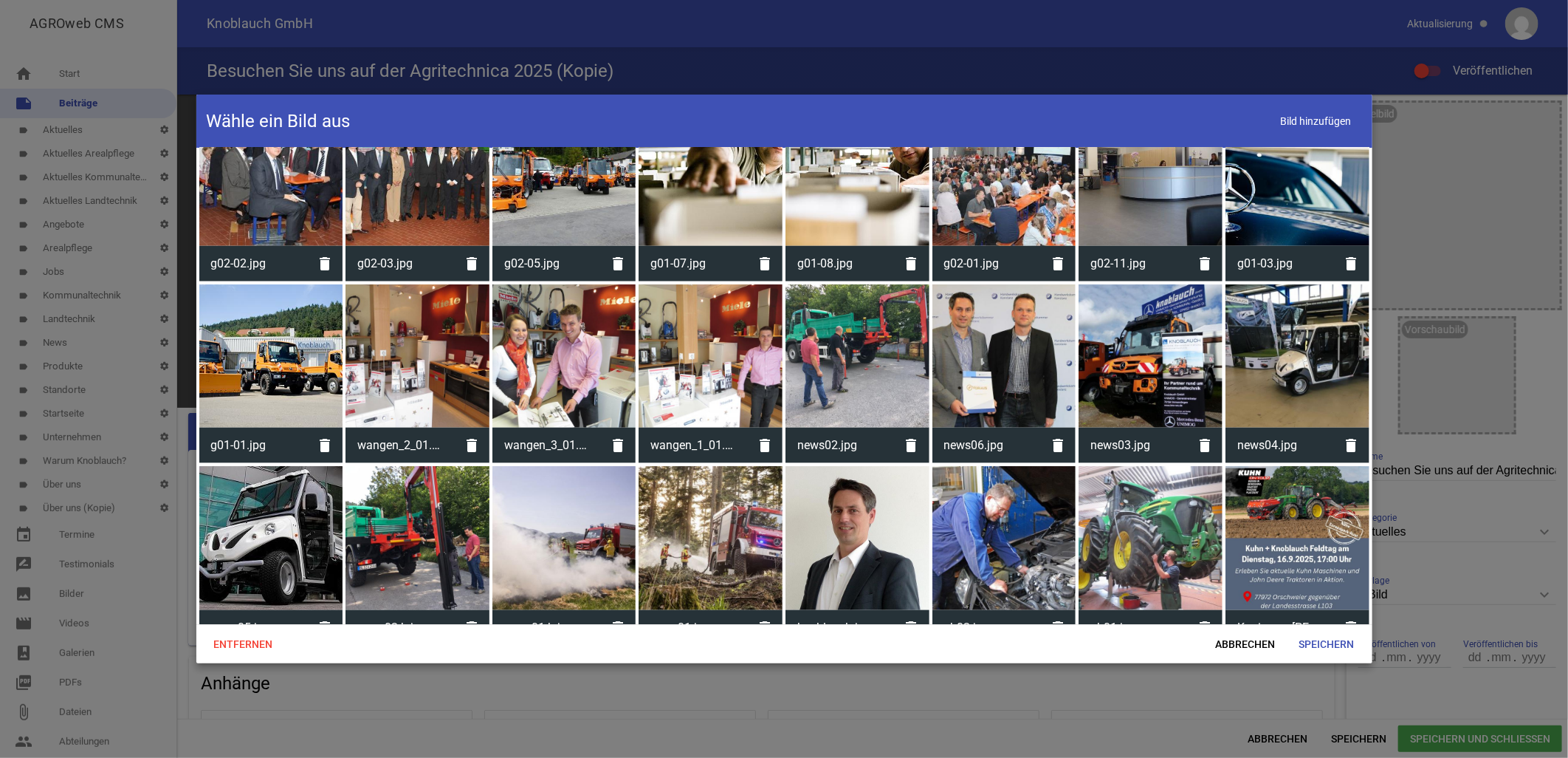
click at [1320, 532] on div at bounding box center [1297, 538] width 144 height 144
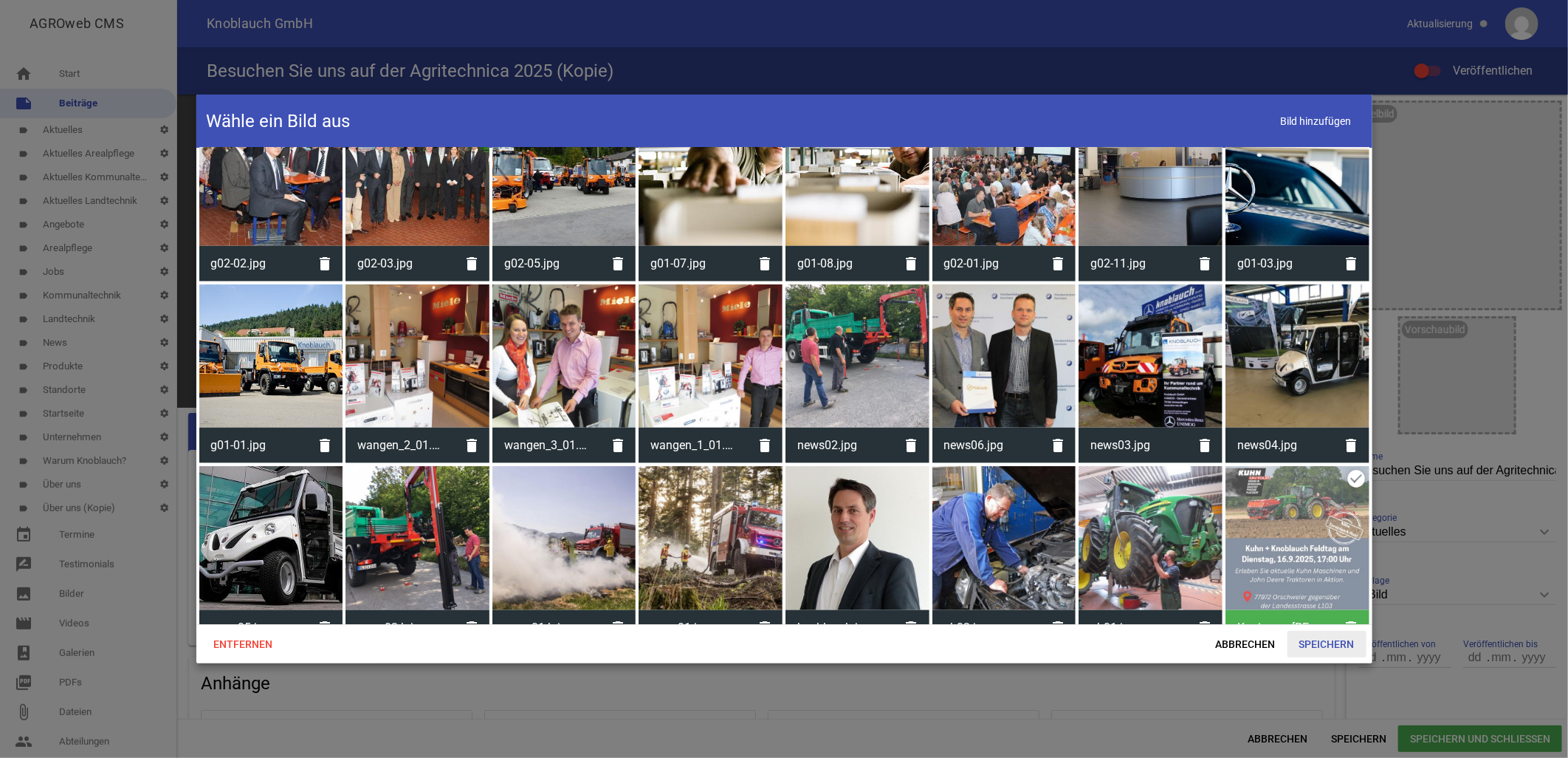
click at [1311, 636] on span "Speichern" at bounding box center [1327, 644] width 79 height 27
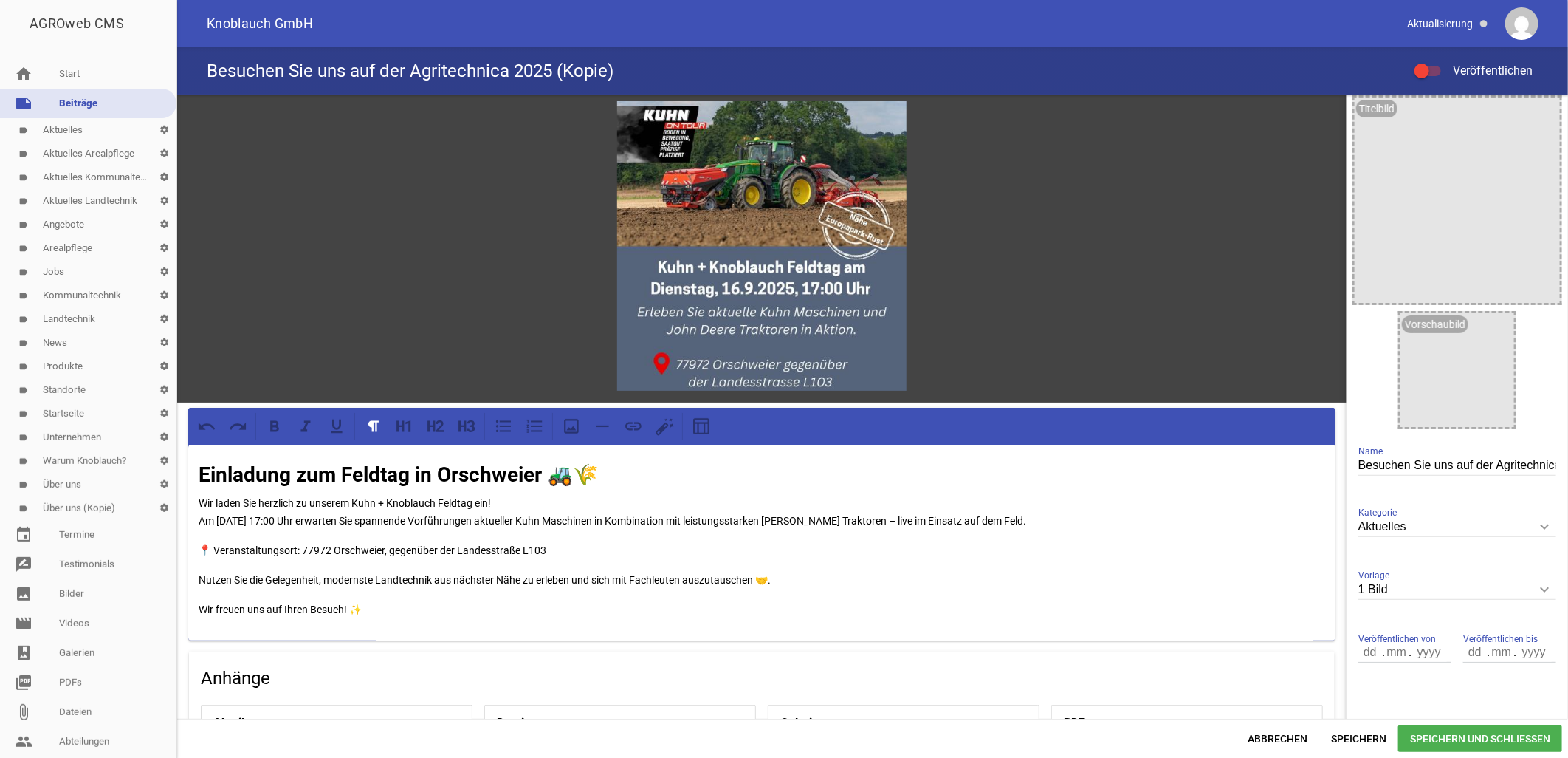
scroll to position [4, 0]
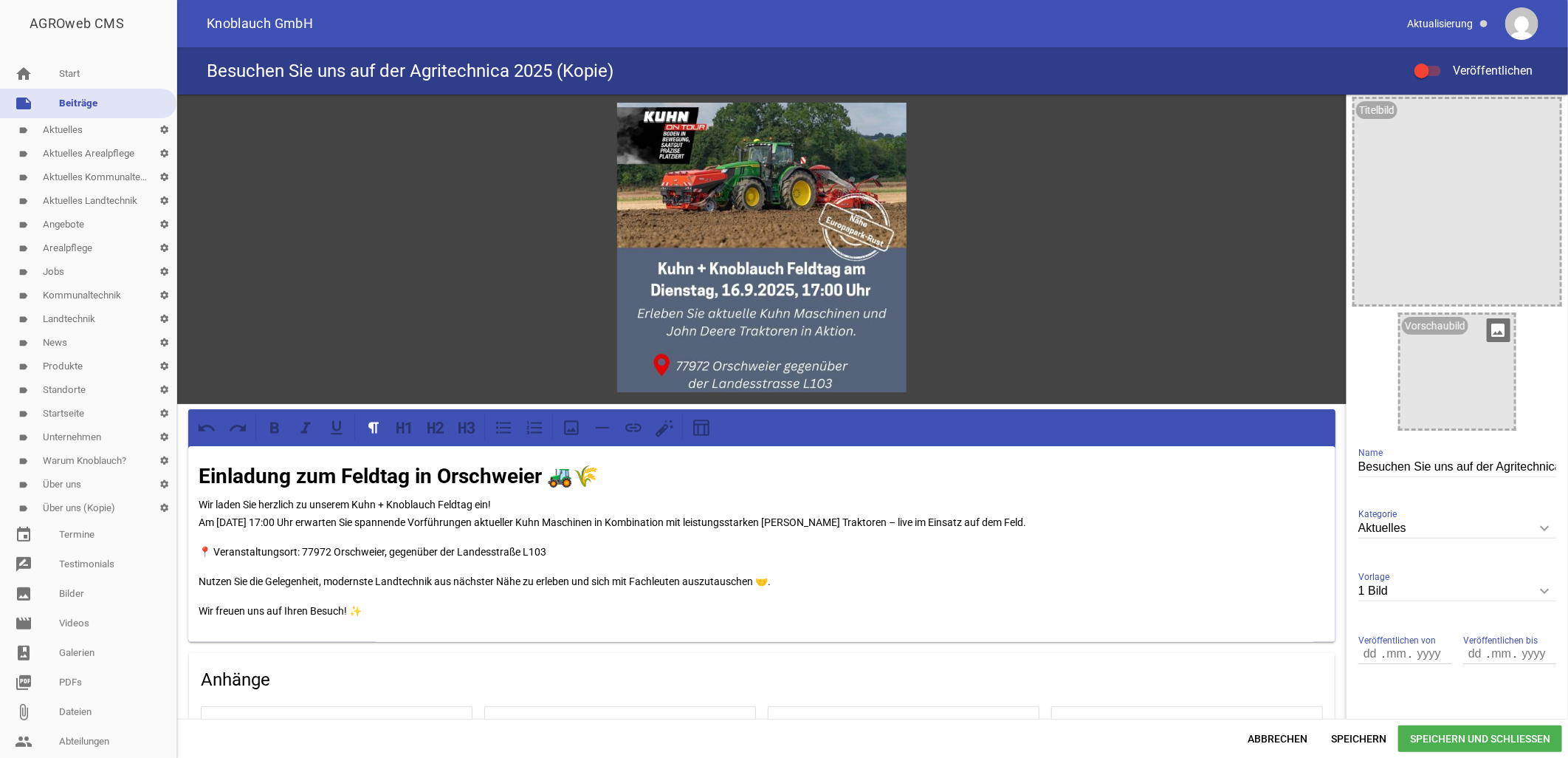
click at [1502, 327] on icon "image" at bounding box center [1499, 330] width 24 height 24
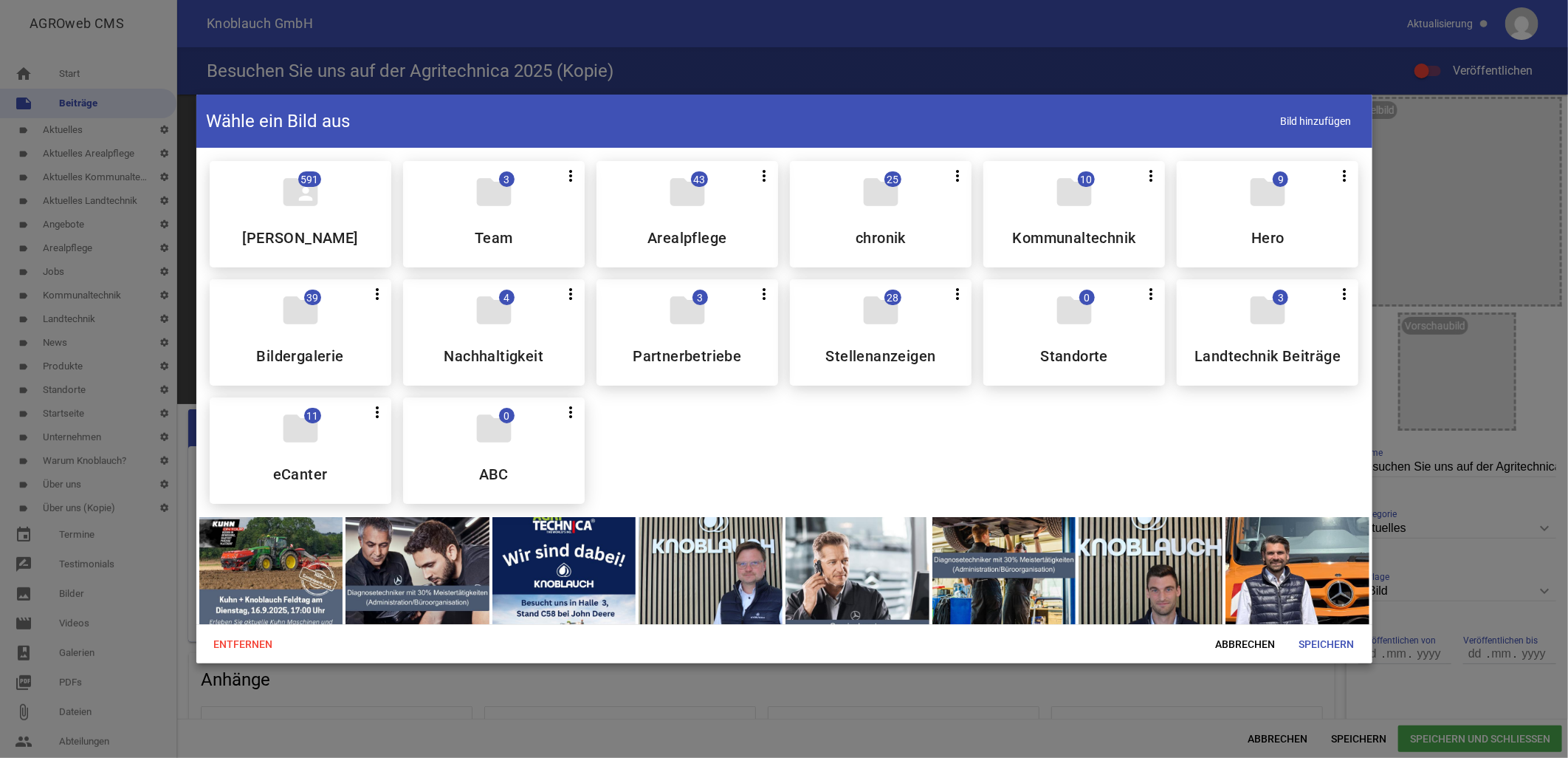
click at [208, 548] on div at bounding box center [271, 589] width 144 height 144
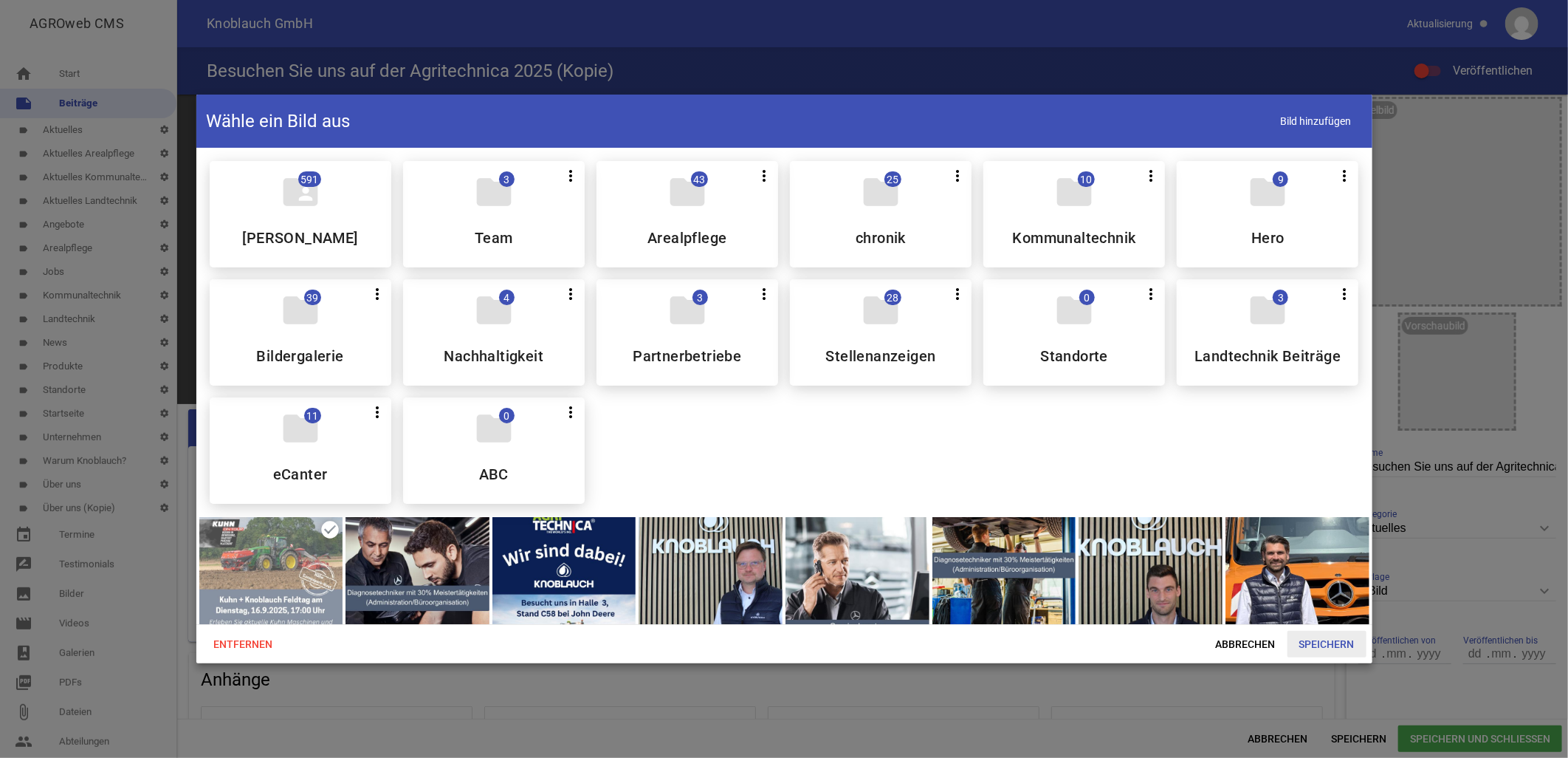
click at [1329, 641] on span "Speichern" at bounding box center [1327, 644] width 79 height 27
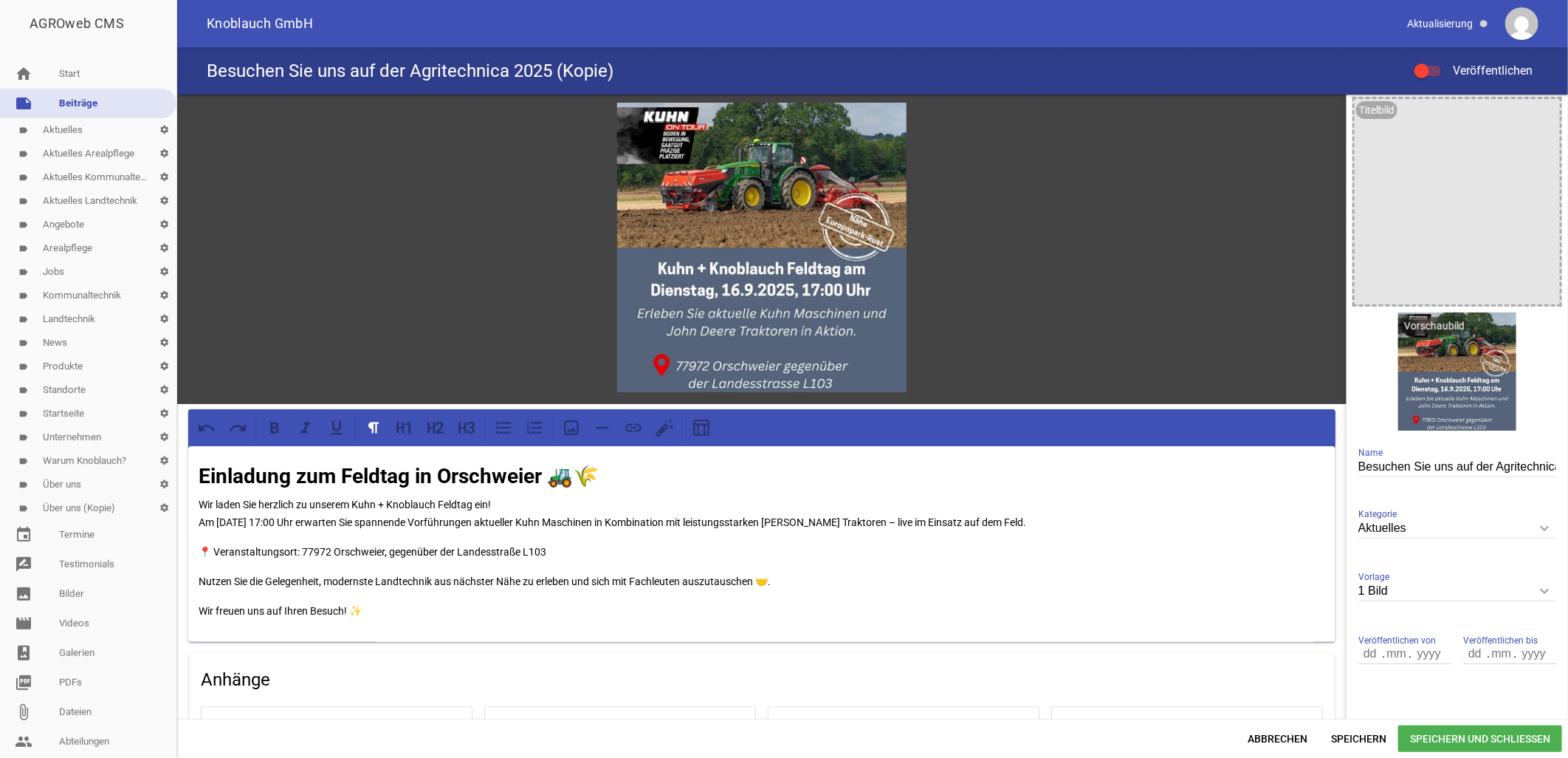
click at [1414, 723] on div "Abbrechen Speichern Speichern und Schließen" at bounding box center [873, 738] width 1391 height 39
click at [1429, 733] on span "Speichern und Schließen" at bounding box center [1480, 738] width 164 height 27
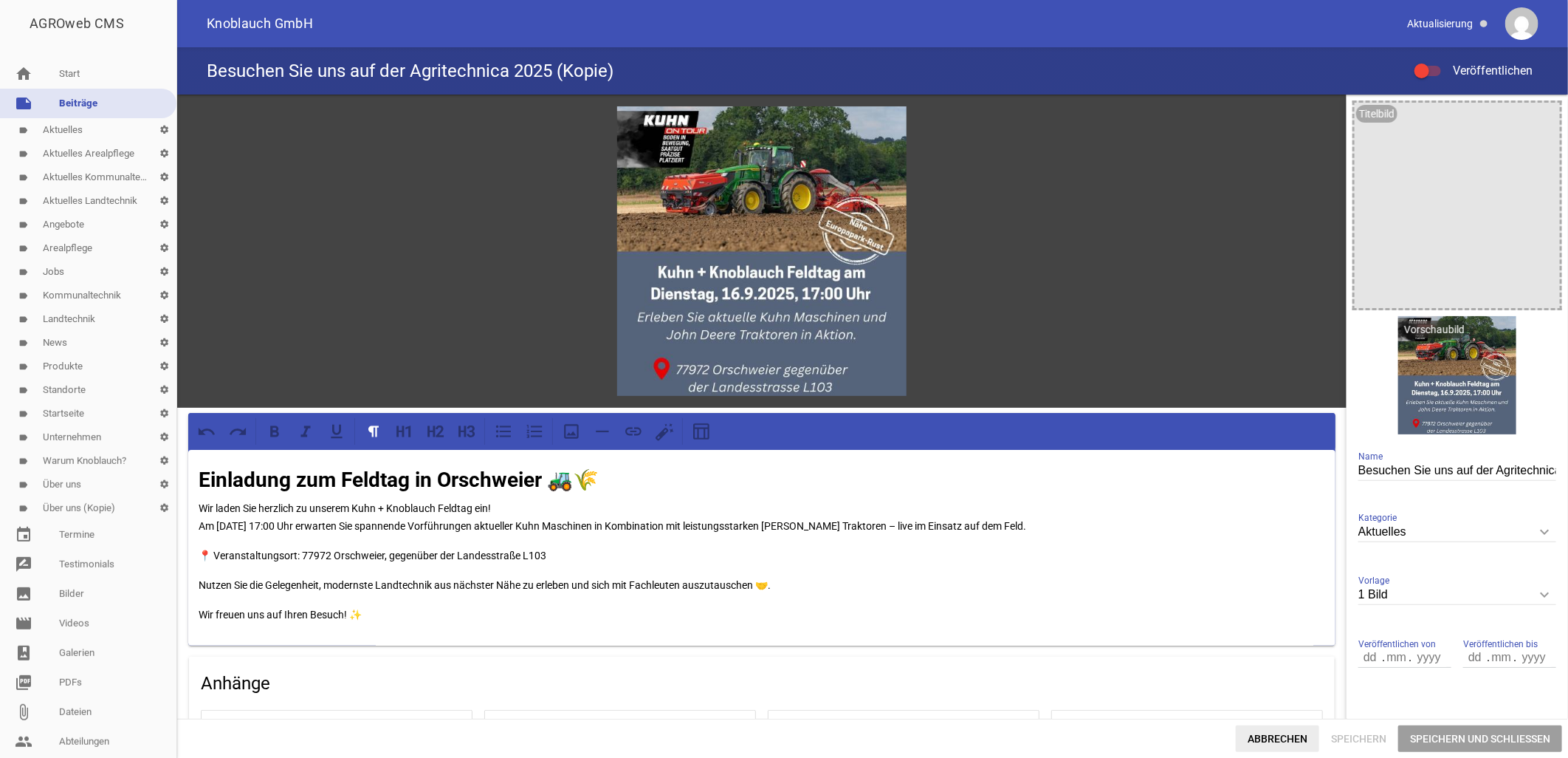
click at [1289, 746] on span "Abbrechen" at bounding box center [1278, 738] width 83 height 27
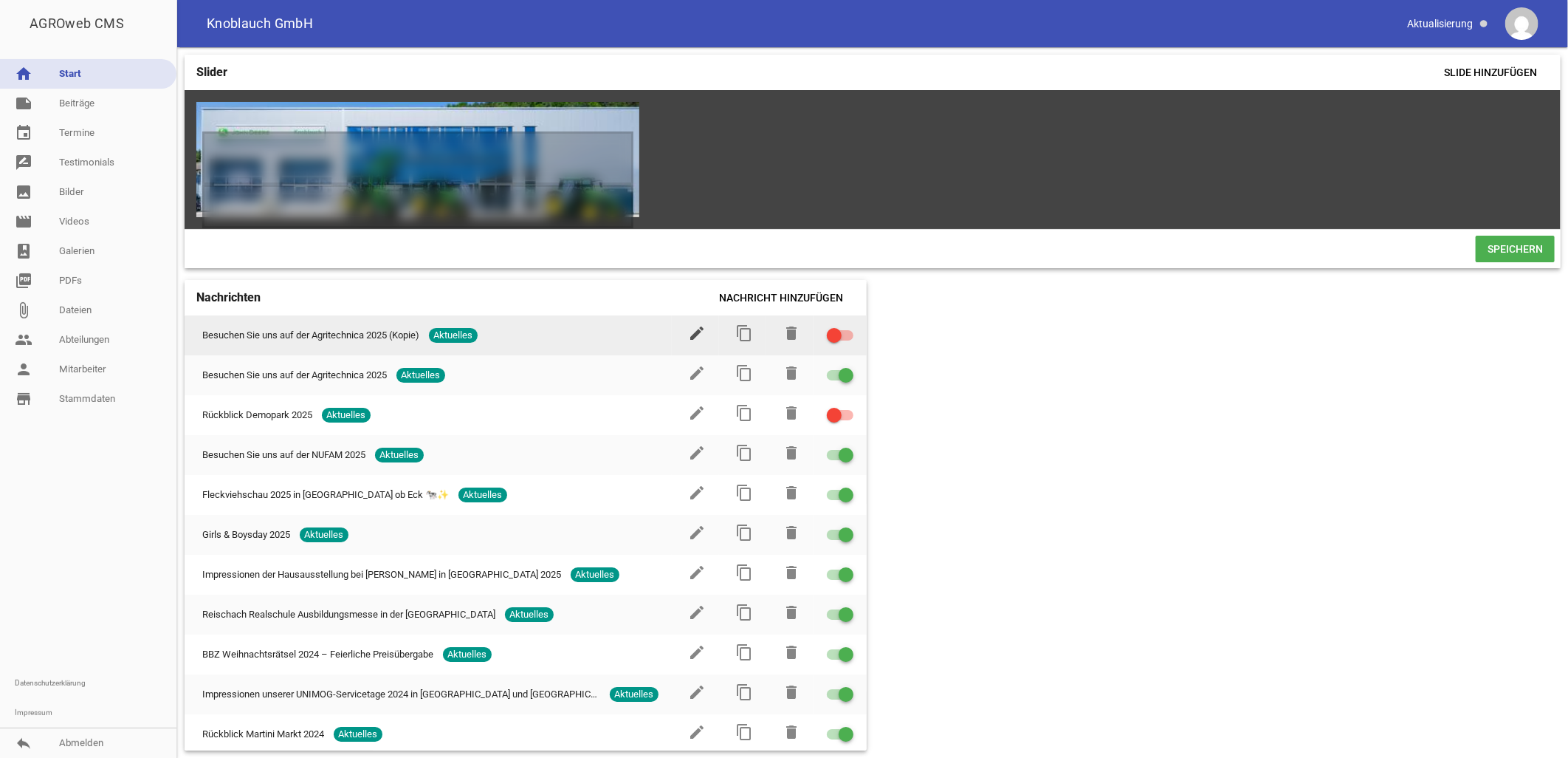
click at [689, 340] on icon "edit" at bounding box center [696, 333] width 18 height 18
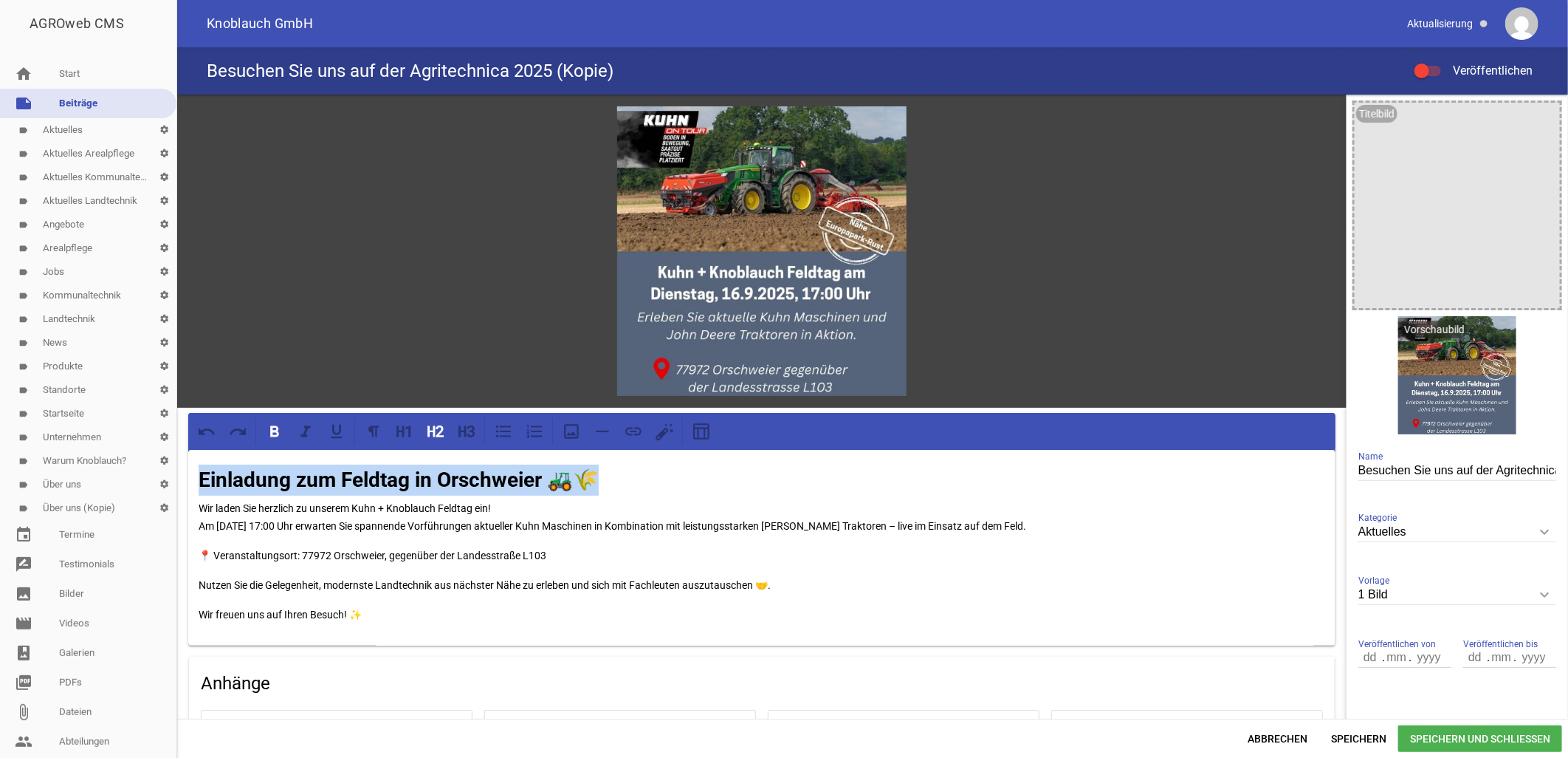
drag, startPoint x: 599, startPoint y: 478, endPoint x: 198, endPoint y: 459, distance: 401.4
click at [198, 459] on div "Einladung zum Feldtag in Orschweier 🚜🌾 Wir laden Sie herzlich zu unserem Kuhn +…" at bounding box center [762, 548] width 1148 height 196
copy strong "Einladung zum Feldtag in Orschweier 🚜🌾"
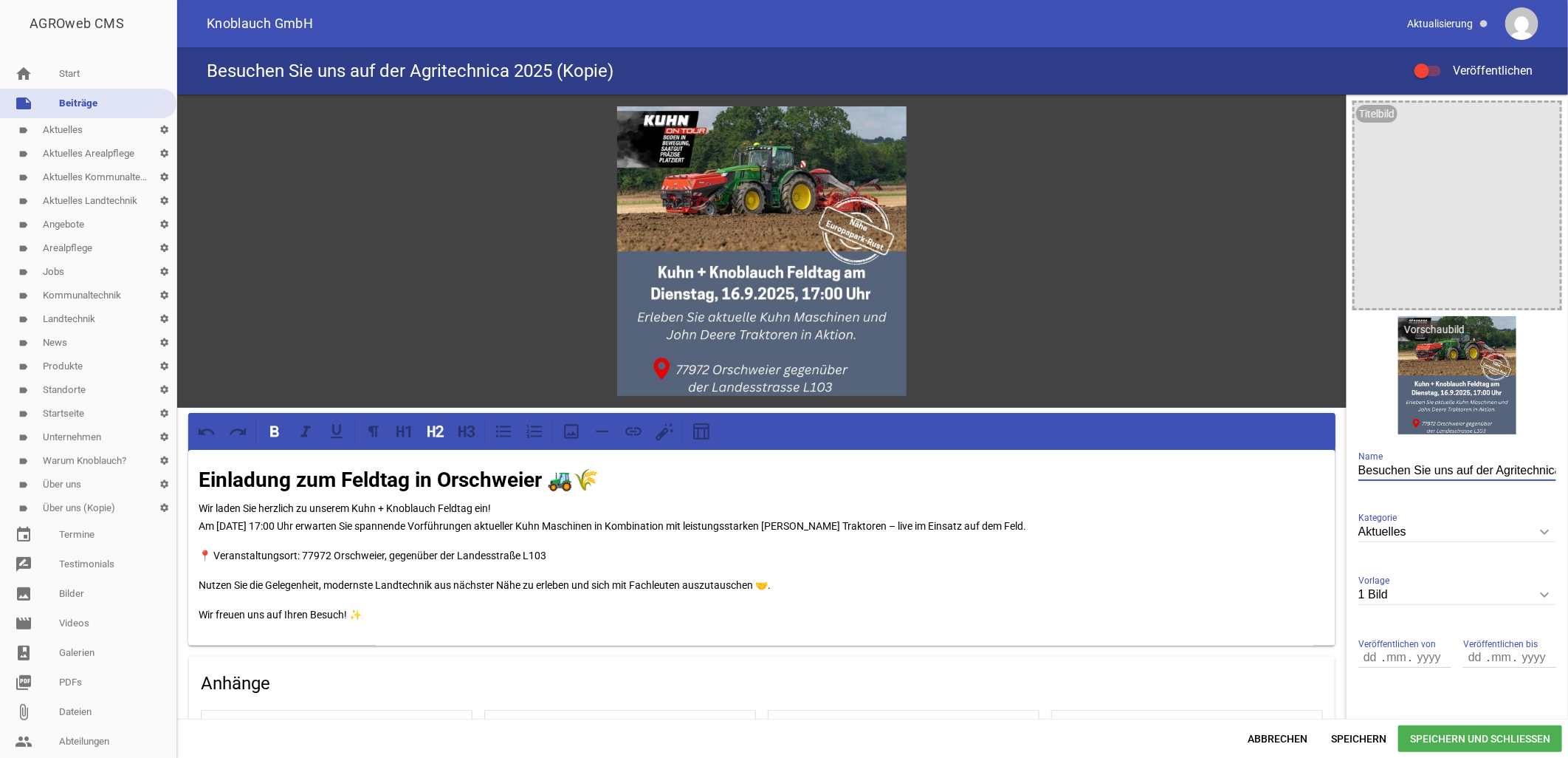
click at [1493, 471] on input "Besuchen Sie uns auf der Agritechnica 2025 (Kopie)" at bounding box center [1457, 471] width 198 height 20
paste input "Einladung zum Feldtag in Orschweier 🚜🌾"
type input "Einladung zum Feldtag in Orschweier"
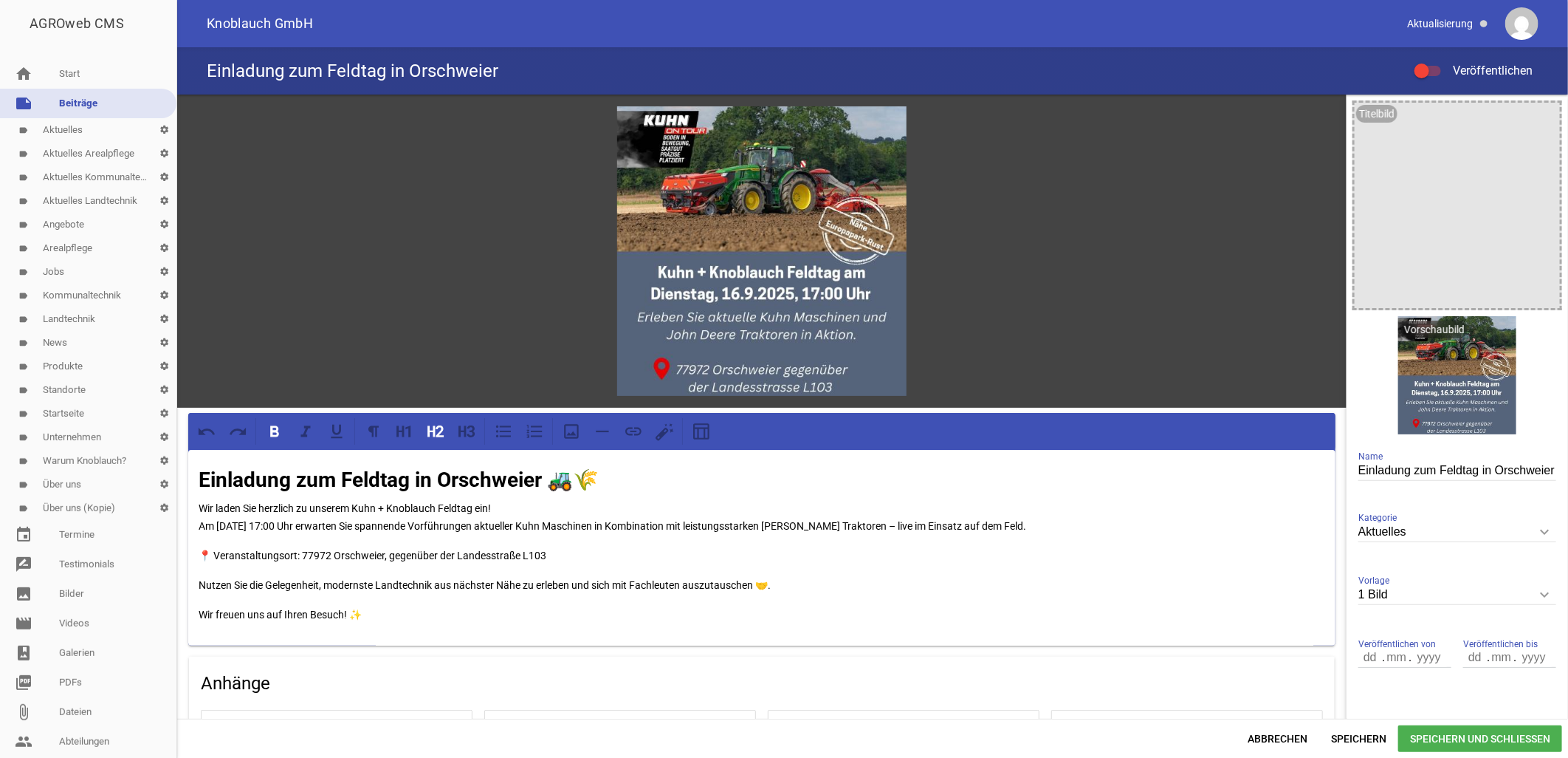
click at [1462, 737] on span "Speichern und Schließen" at bounding box center [1480, 738] width 164 height 27
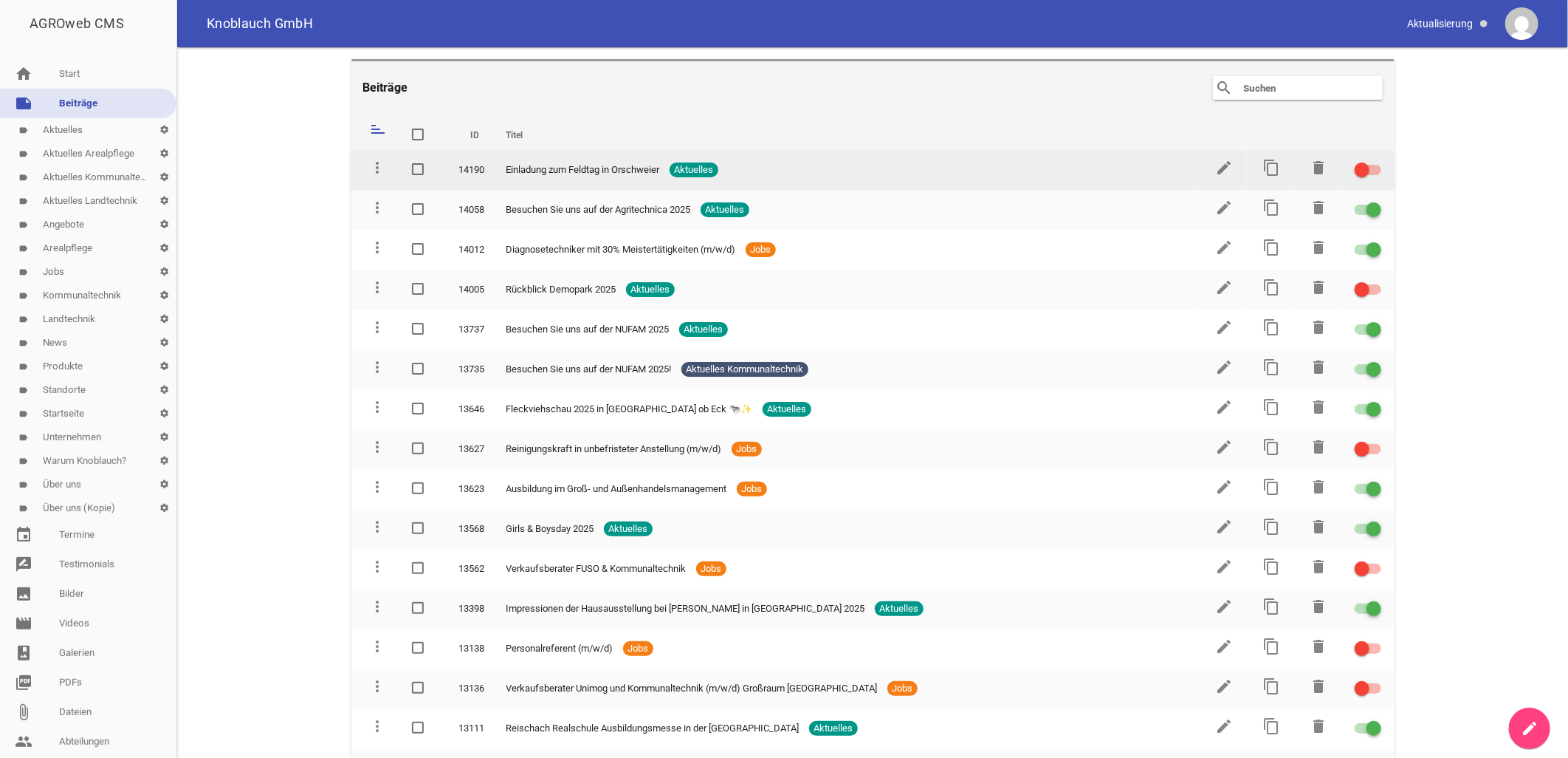
click at [1355, 170] on div at bounding box center [1362, 169] width 15 height 15
click at [1377, 161] on input "checkbox" at bounding box center [1377, 161] width 0 height 0
click at [1221, 163] on icon "edit" at bounding box center [1225, 167] width 18 height 18
